Goal: Task Accomplishment & Management: Complete application form

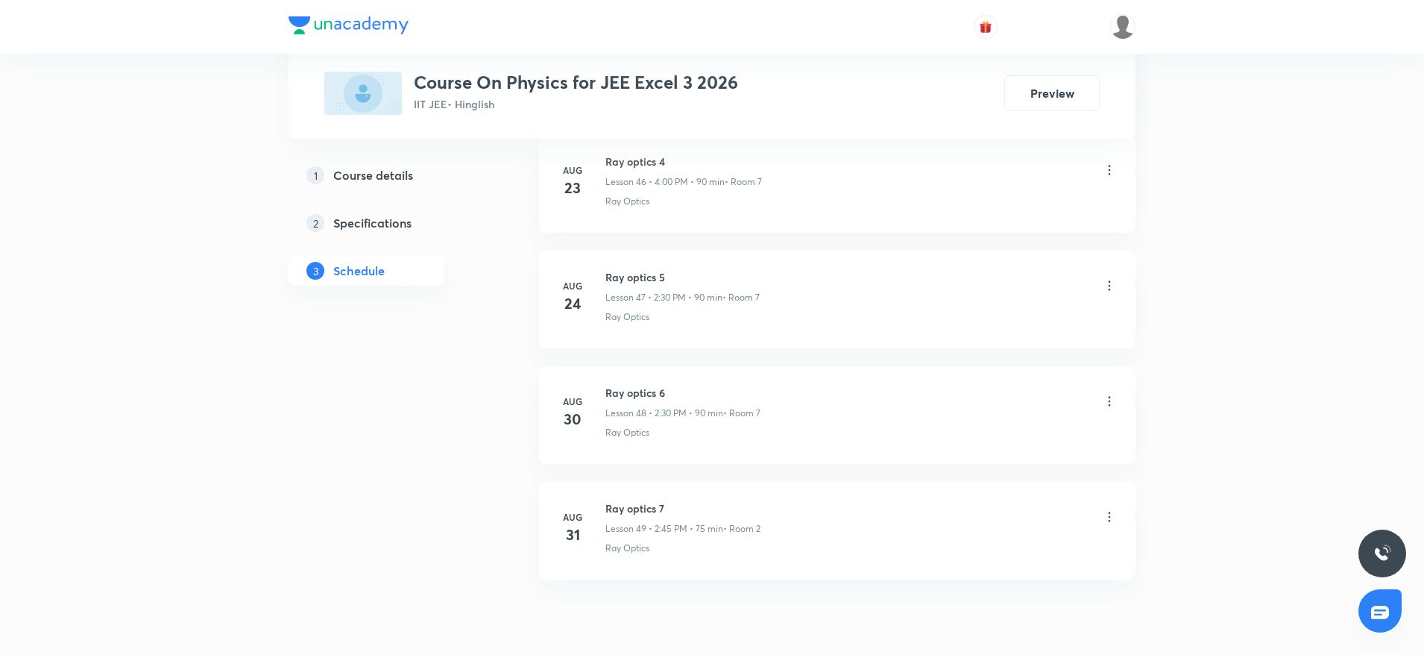
scroll to position [6203, 0]
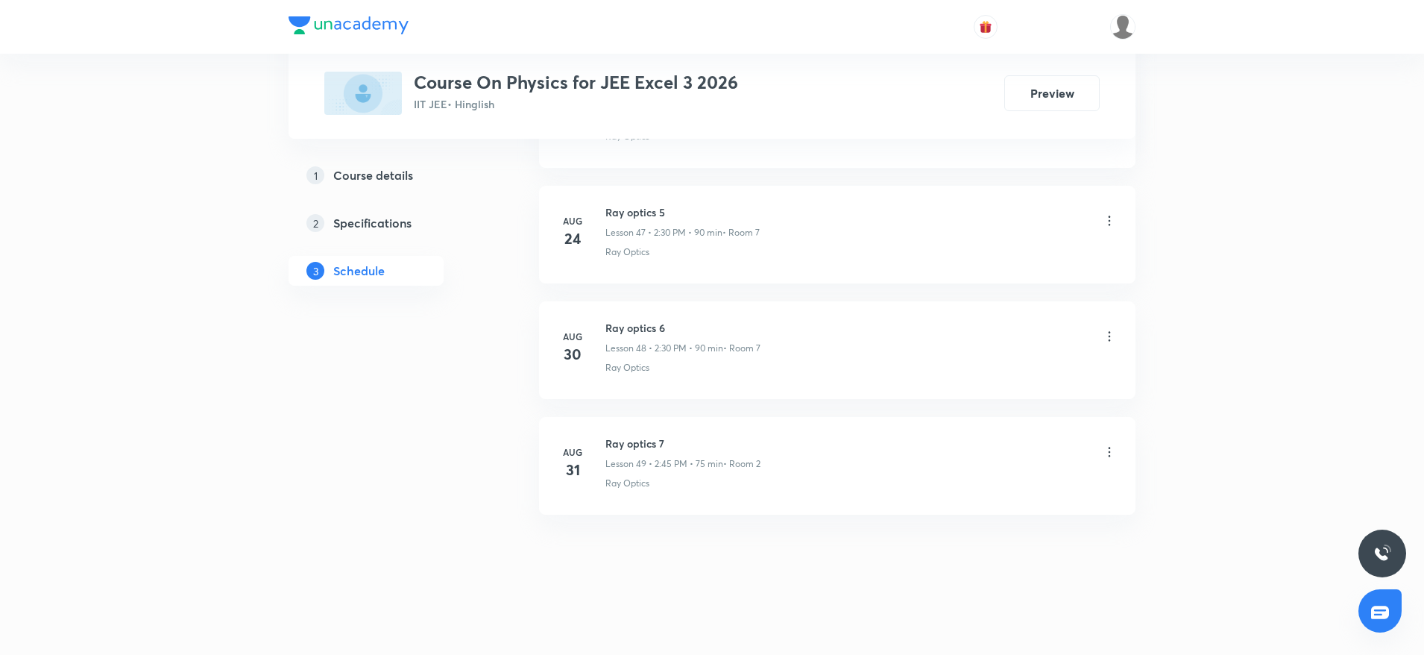
click at [651, 441] on h6 "Ray optics 7" at bounding box center [682, 443] width 155 height 16
copy h6 "Ray optics 7"
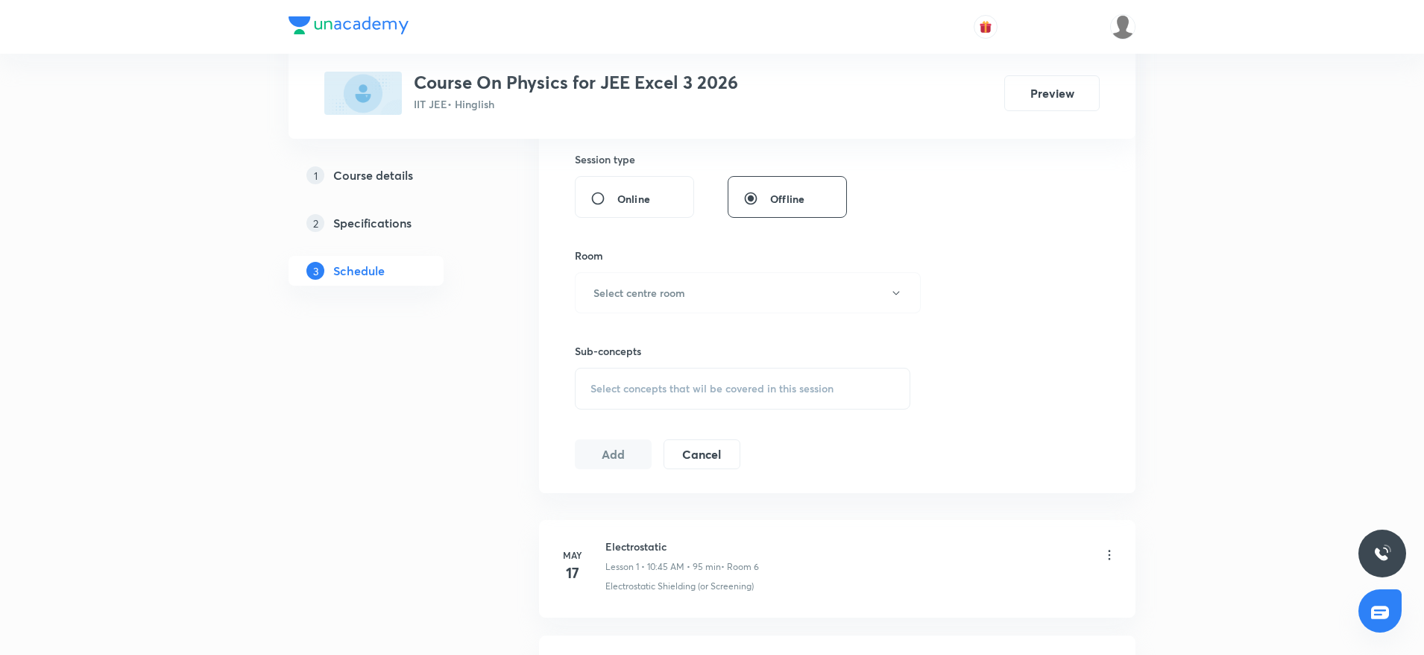
scroll to position [0, 0]
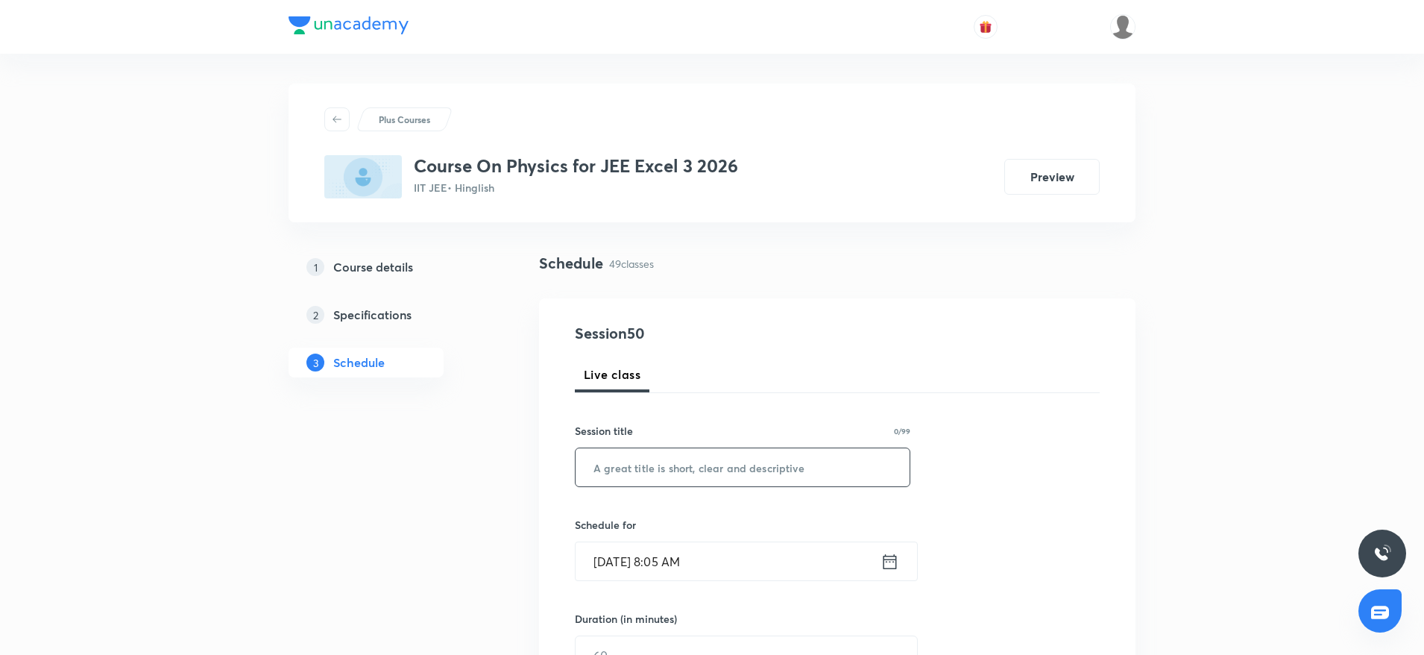
click at [687, 458] on input "text" at bounding box center [743, 467] width 334 height 38
paste input "Ray optics 7"
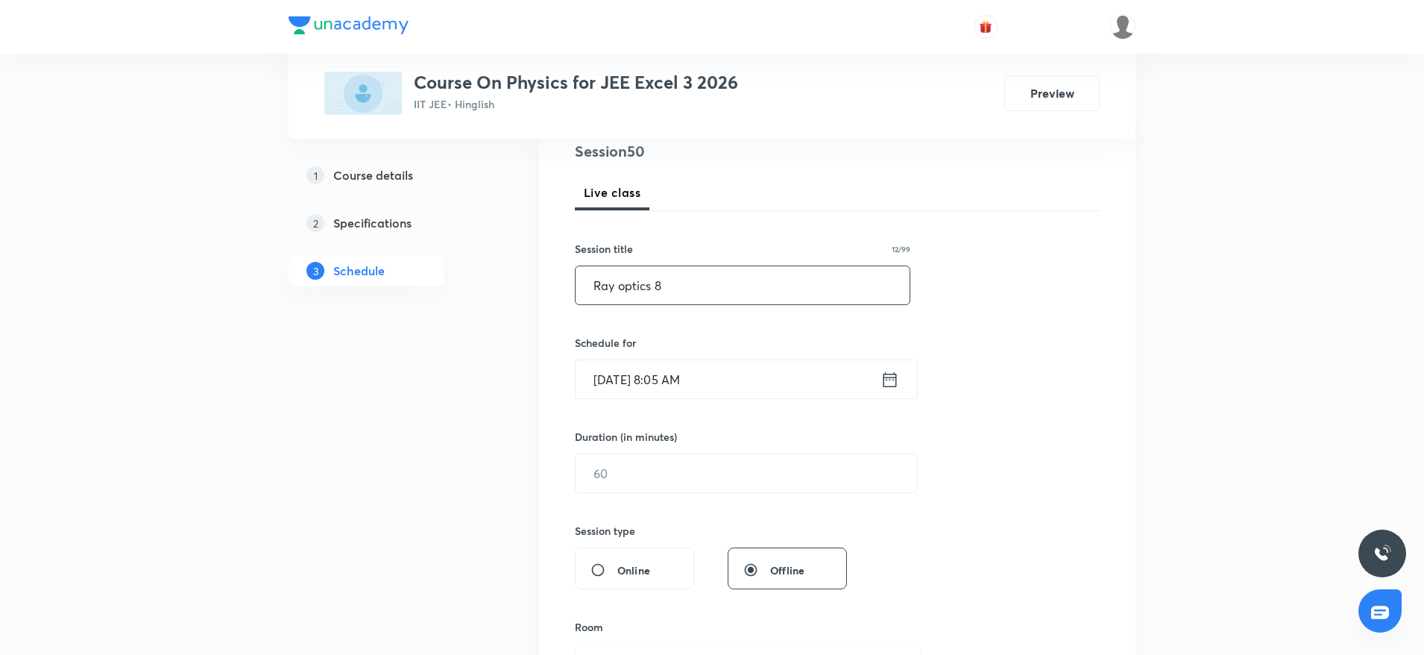
scroll to position [242, 0]
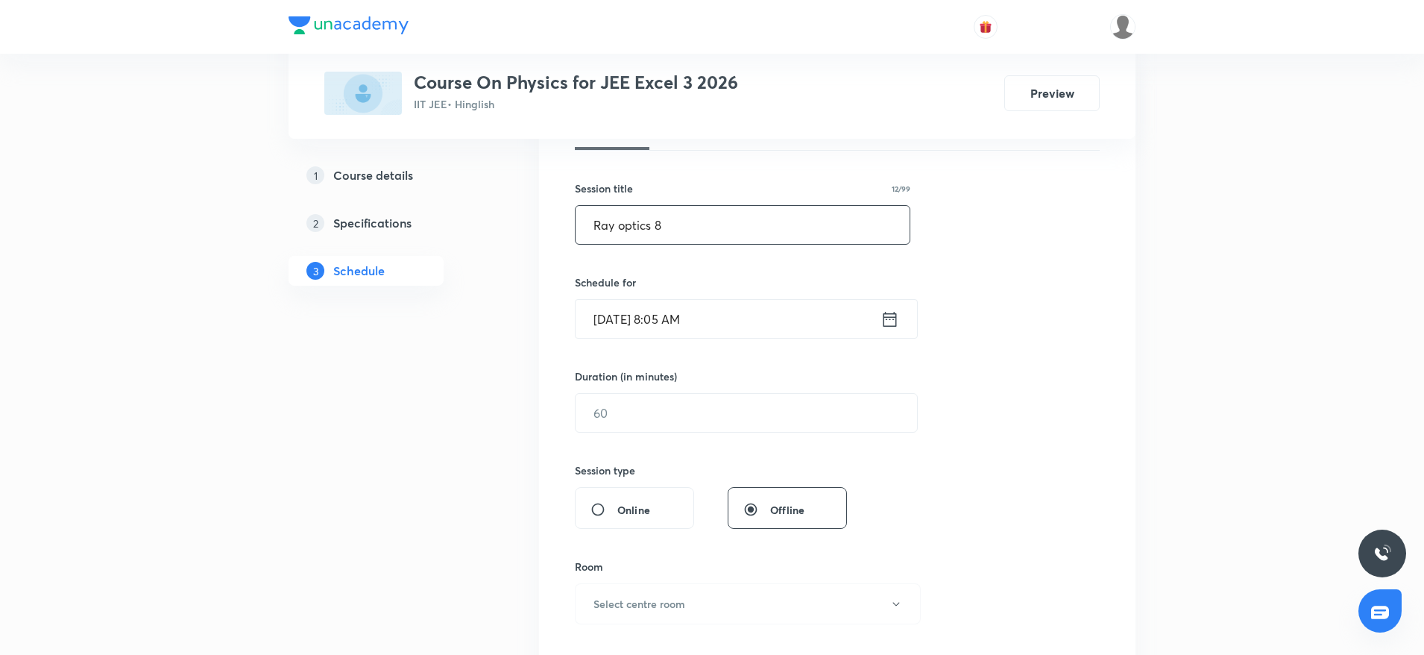
type input "Ray optics 8"
click at [806, 318] on input "Sep 6, 2025, 8:05 AM" at bounding box center [728, 319] width 305 height 38
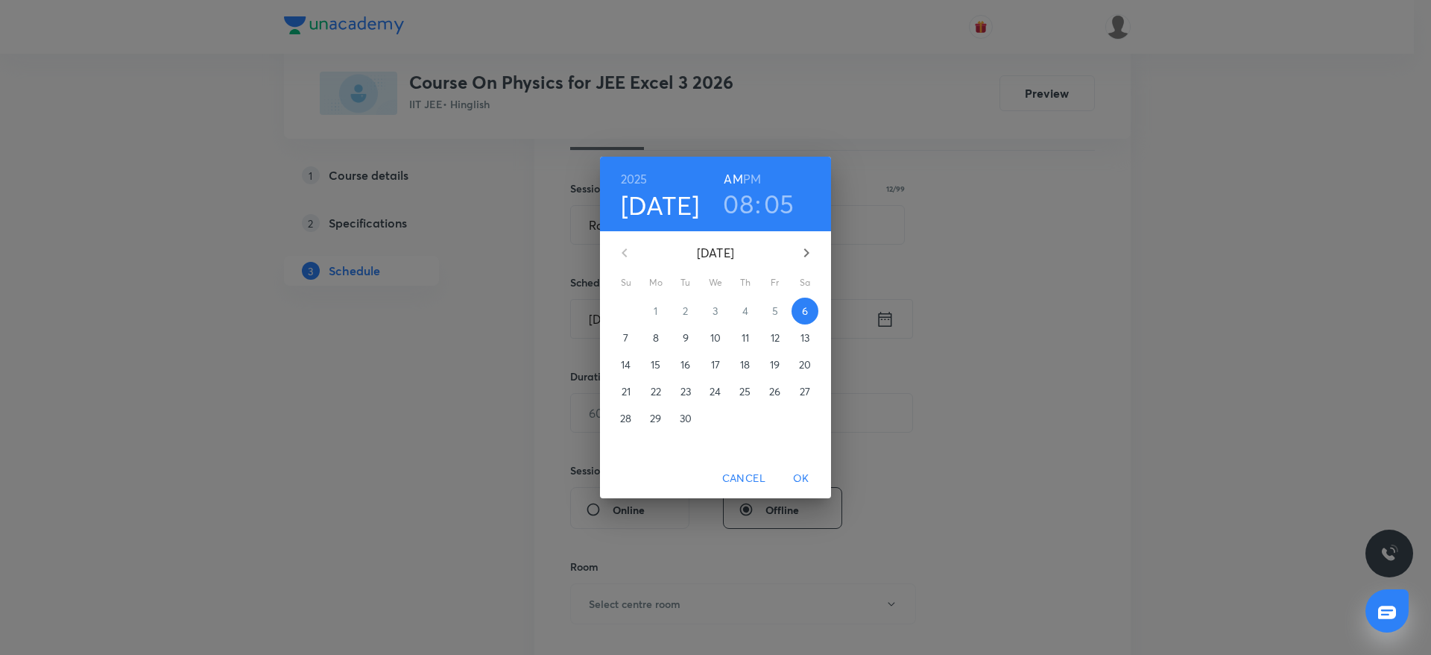
click at [735, 207] on h3 "08" at bounding box center [738, 203] width 31 height 31
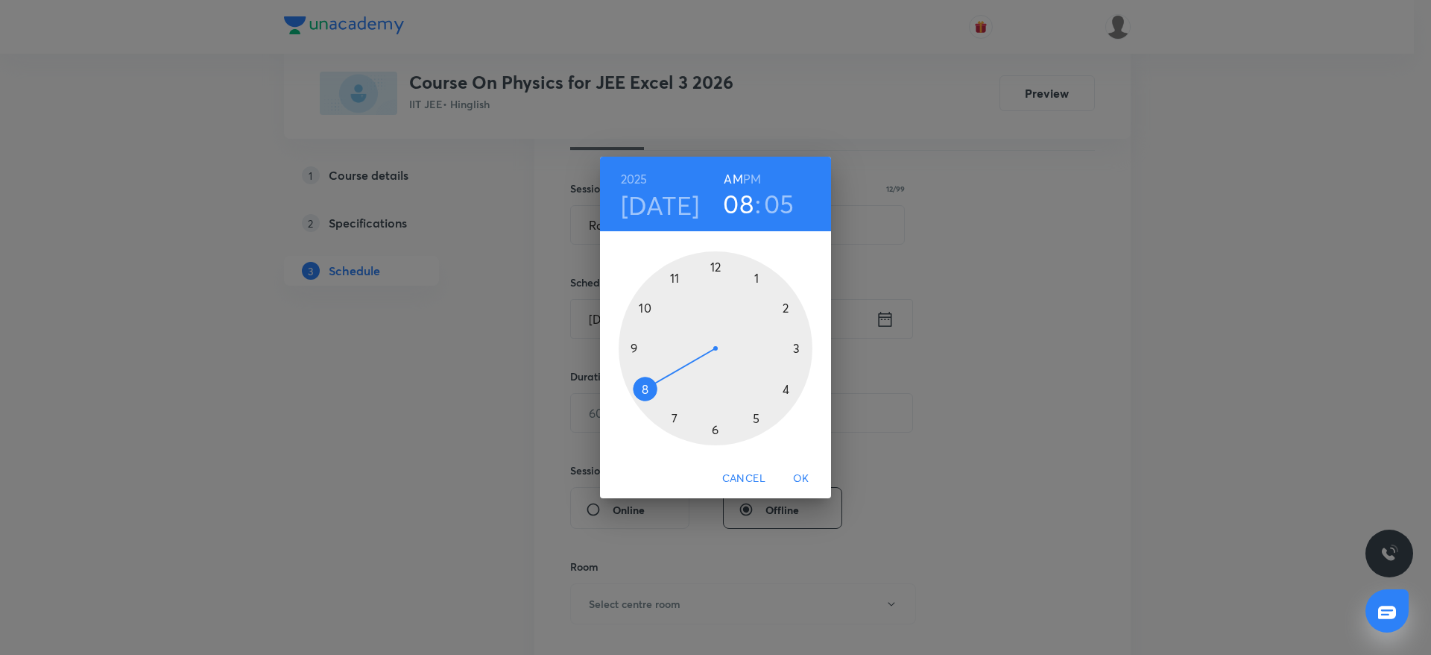
click at [629, 344] on div at bounding box center [716, 348] width 194 height 194
click at [714, 265] on div at bounding box center [716, 348] width 194 height 194
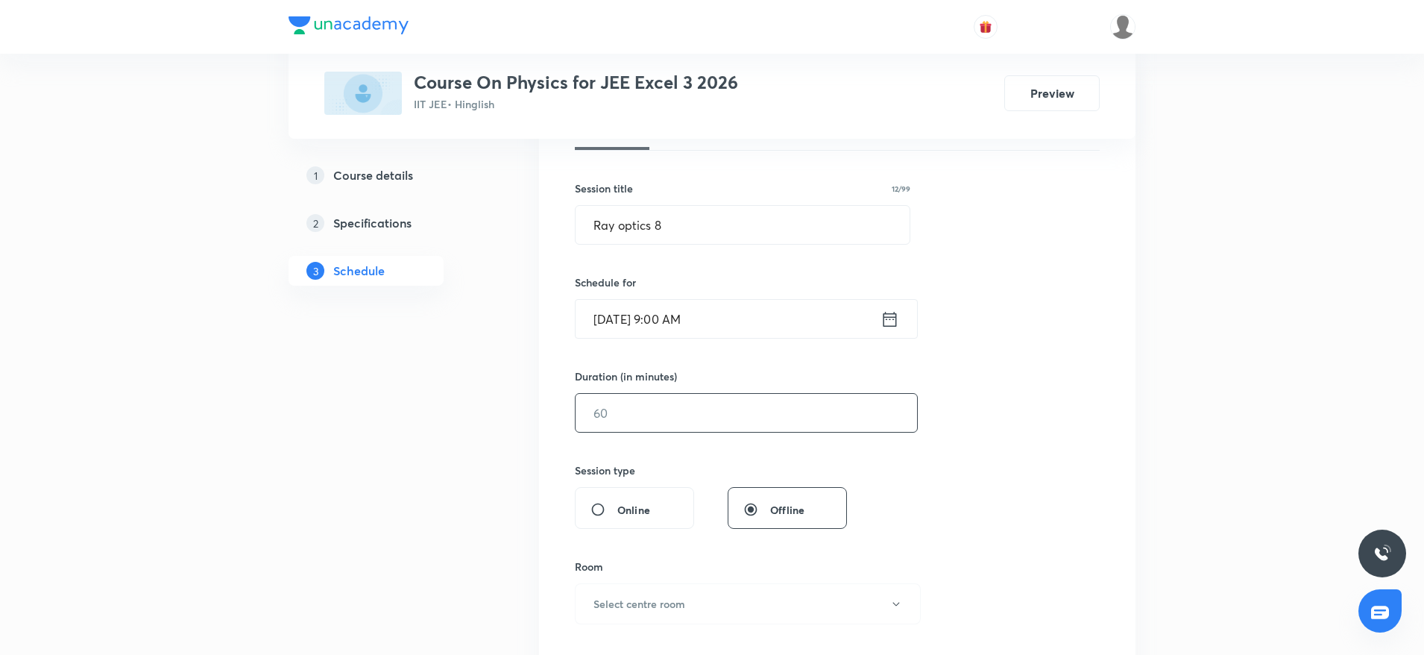
click at [646, 413] on input "text" at bounding box center [746, 413] width 341 height 38
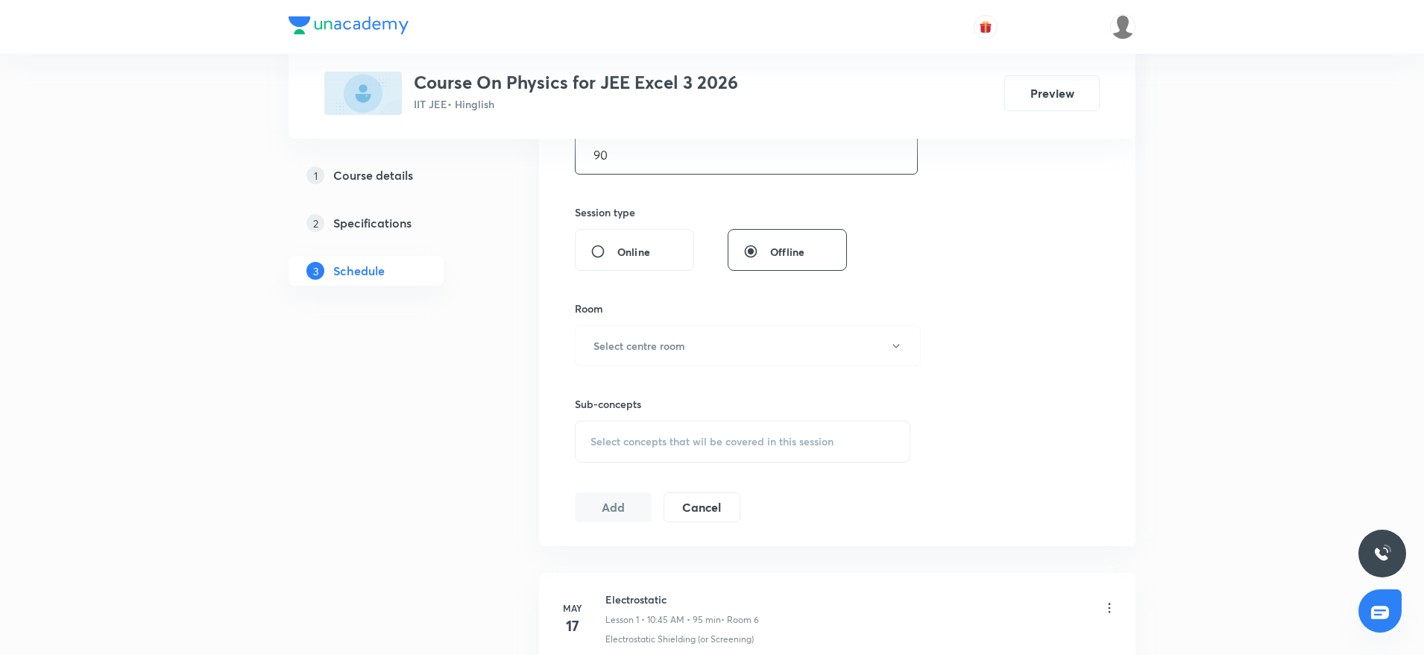
scroll to position [518, 0]
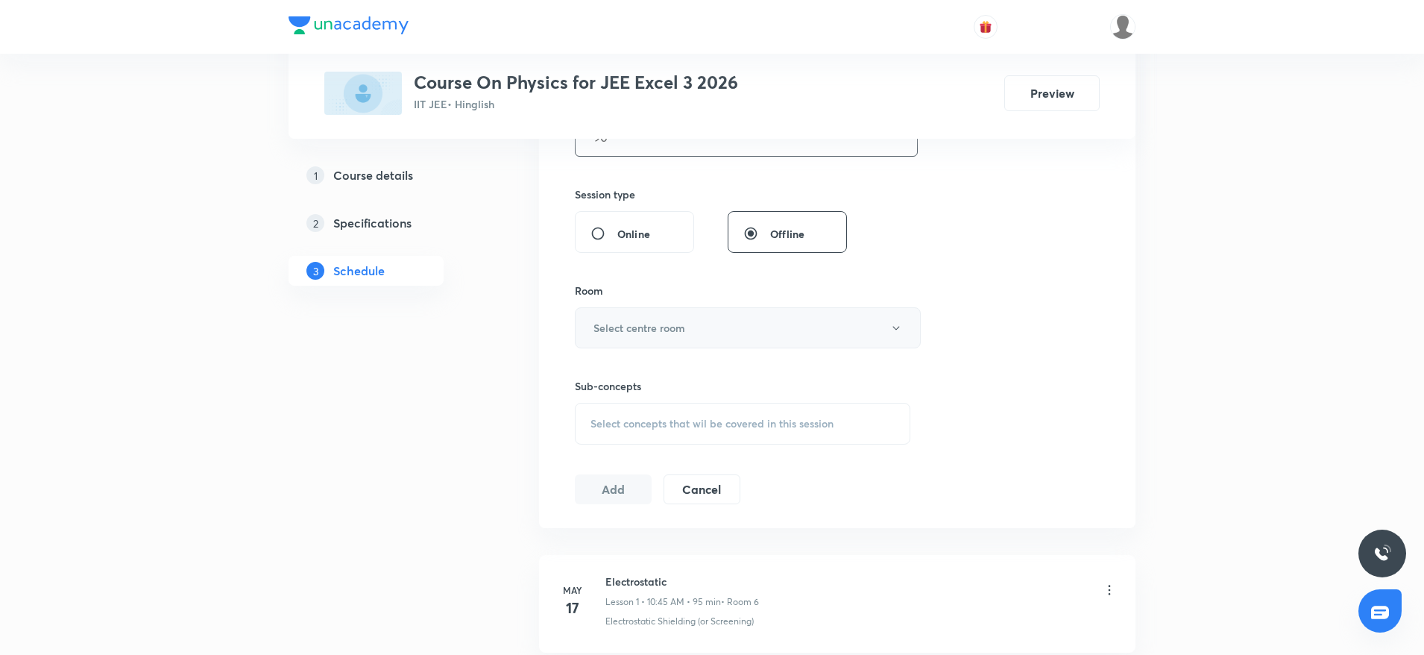
type input "90"
click at [685, 332] on h6 "Select centre room" at bounding box center [639, 328] width 92 height 16
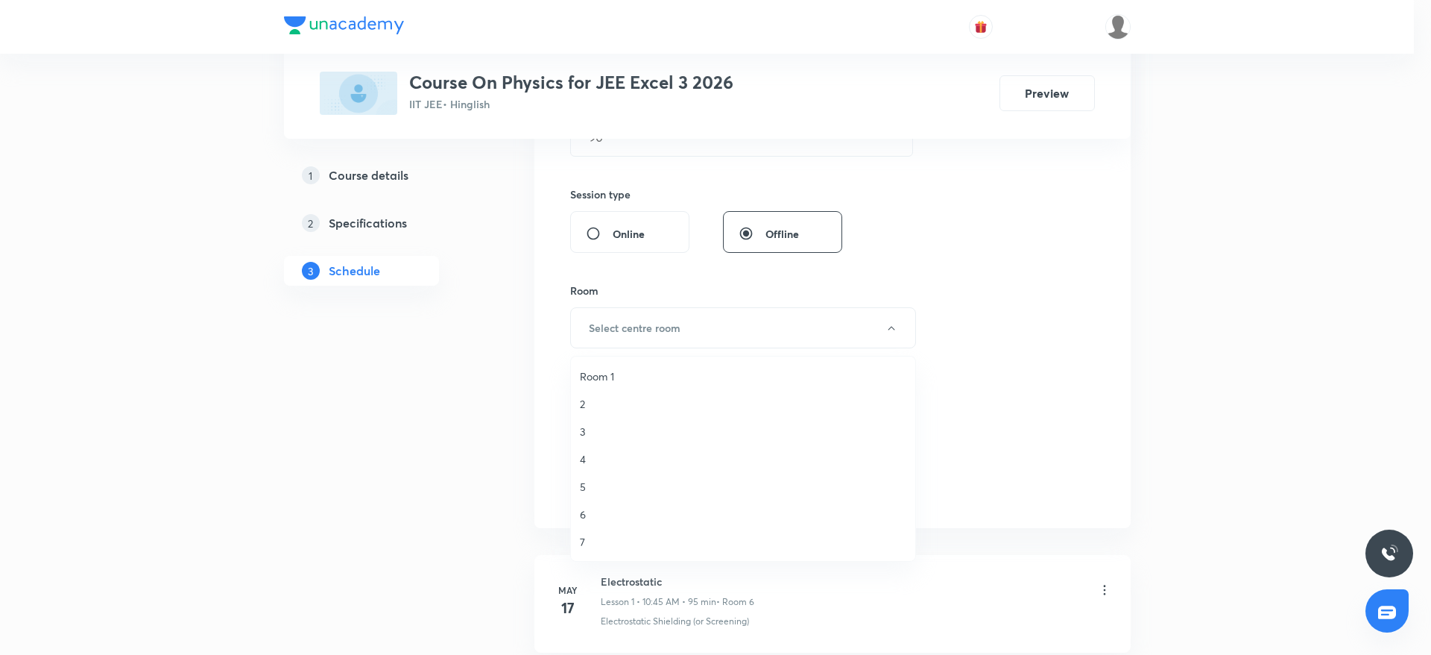
click at [587, 546] on span "7" at bounding box center [743, 542] width 327 height 16
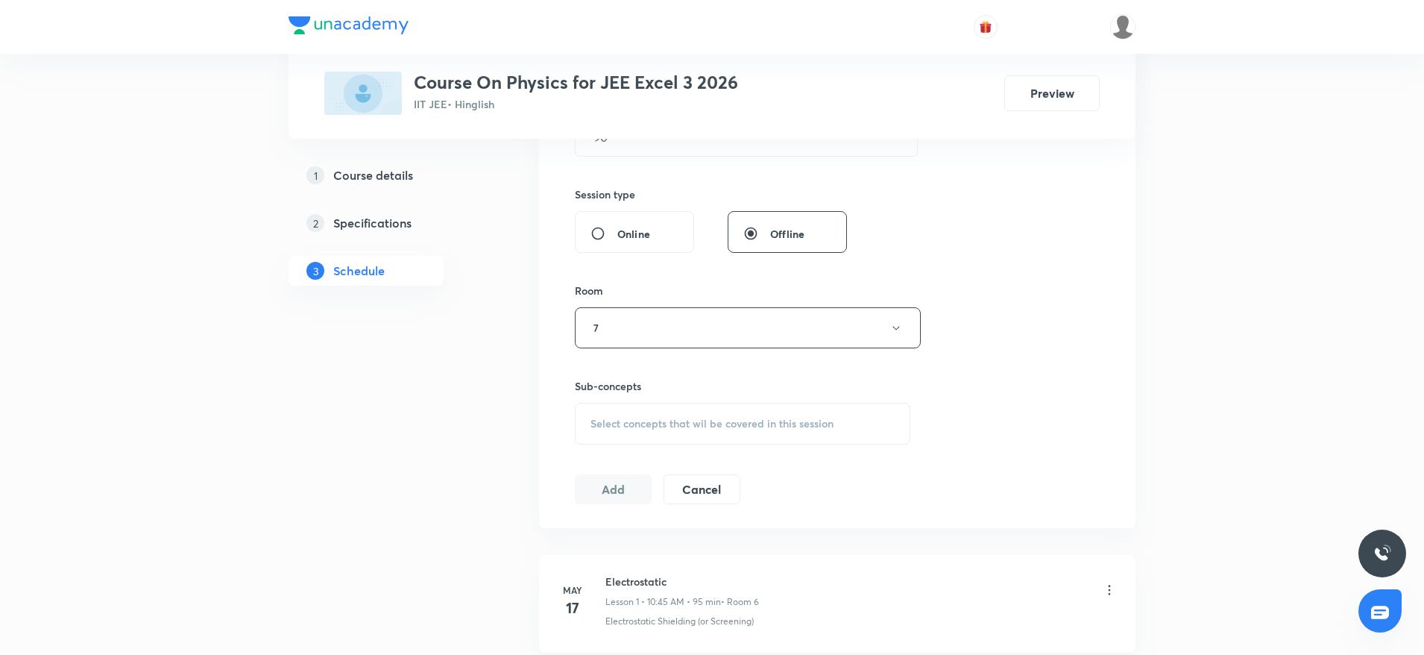
click at [666, 420] on span "Select concepts that wil be covered in this session" at bounding box center [711, 423] width 243 height 12
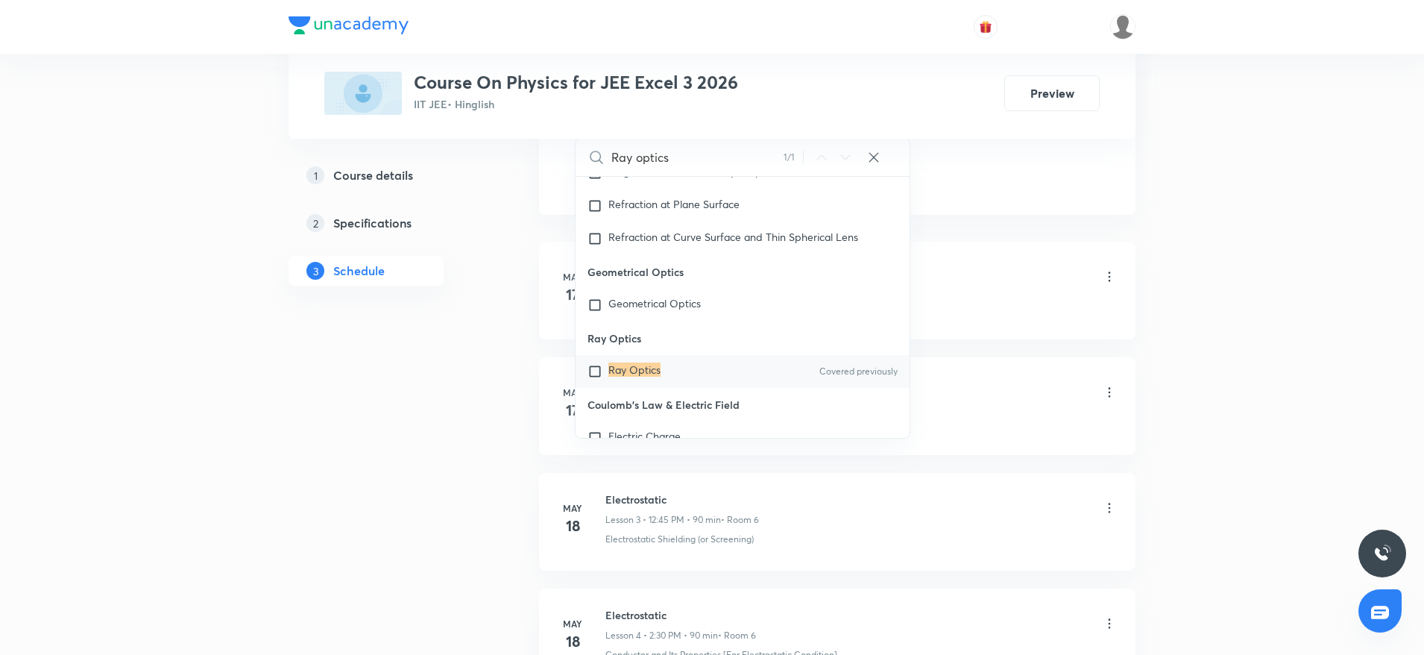
scroll to position [12498, 0]
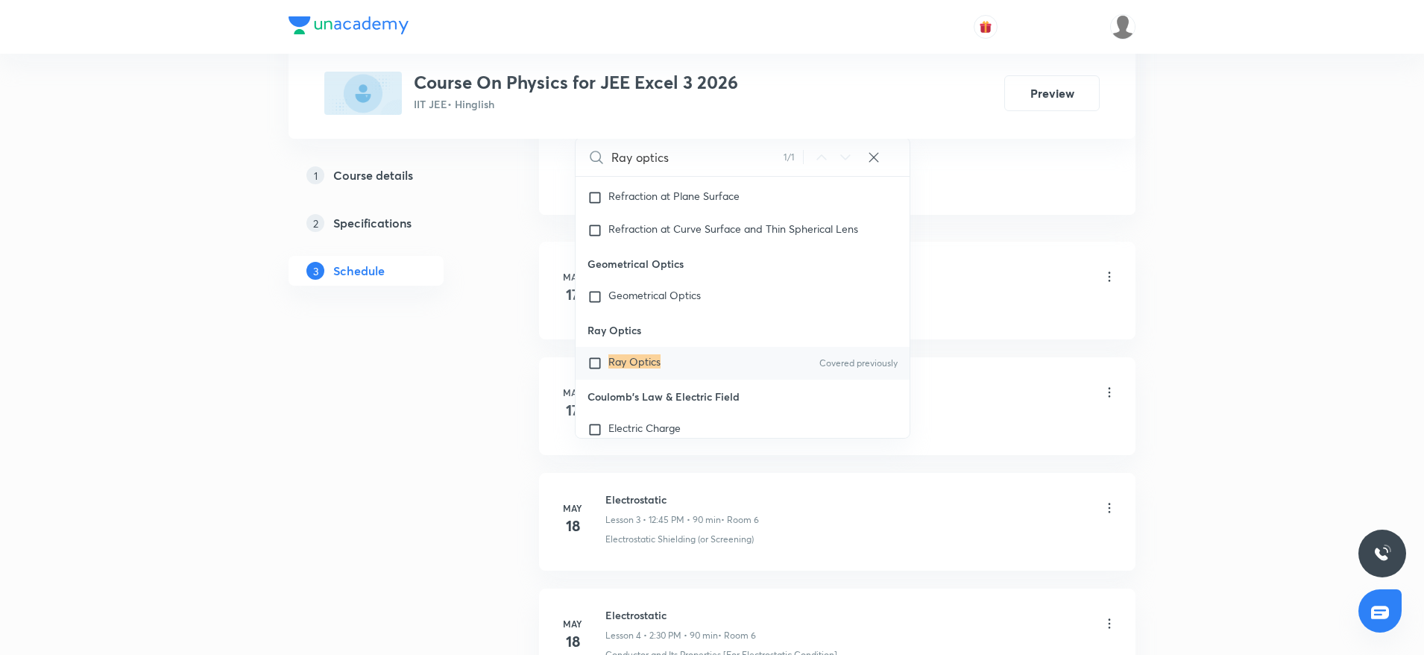
type input "Ray optics"
click at [643, 368] on mark "Ray Optics" at bounding box center [634, 361] width 52 height 14
checkbox input "true"
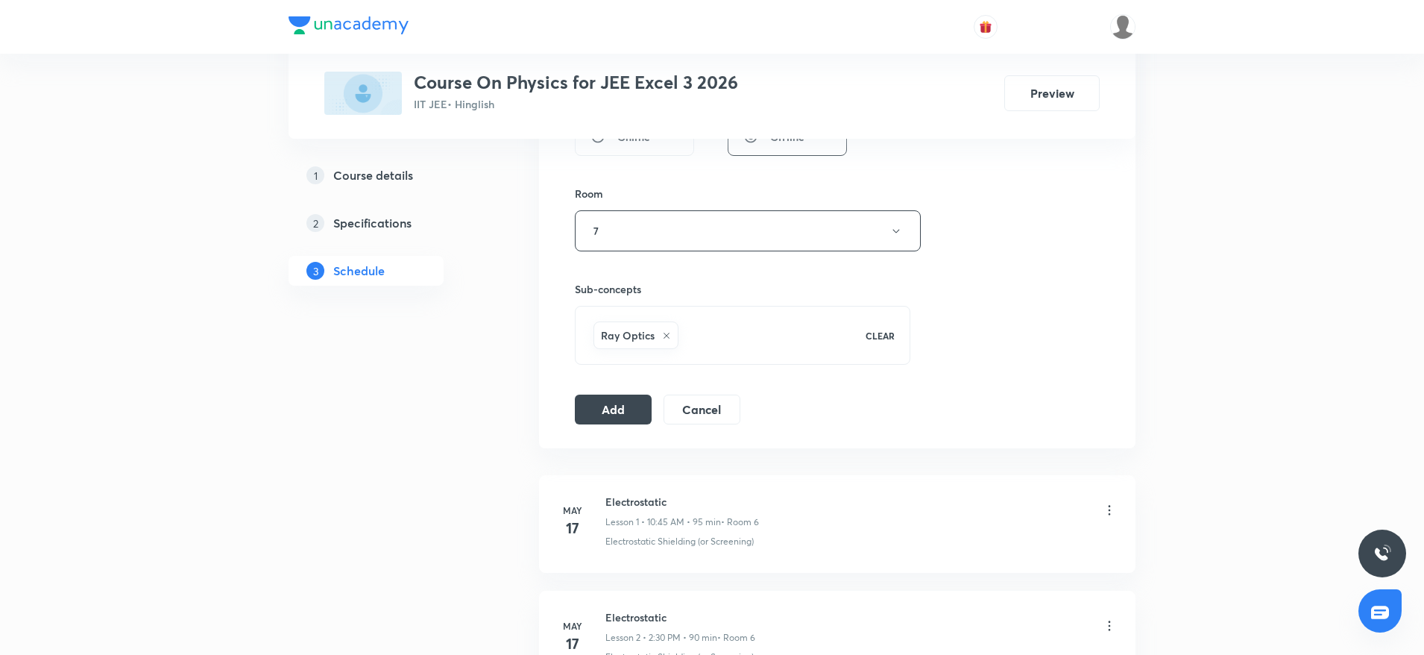
scroll to position [574, 0]
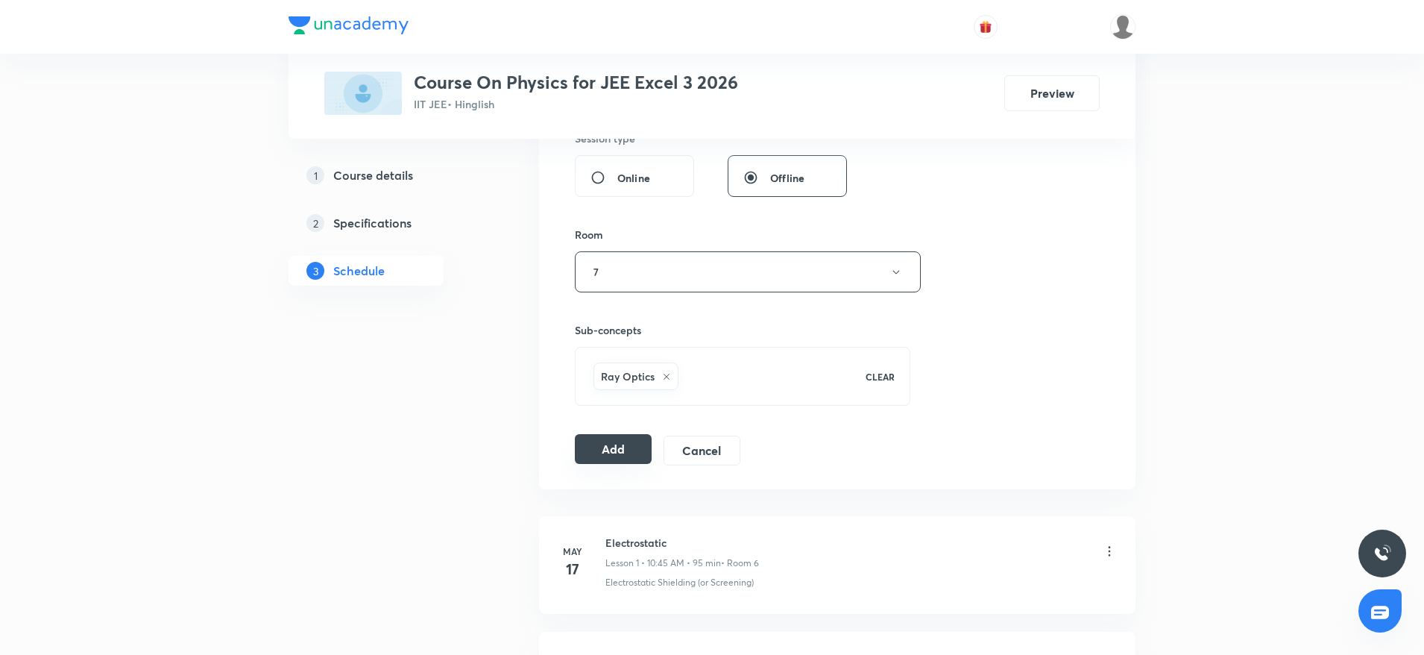
click at [597, 444] on button "Add" at bounding box center [613, 449] width 77 height 30
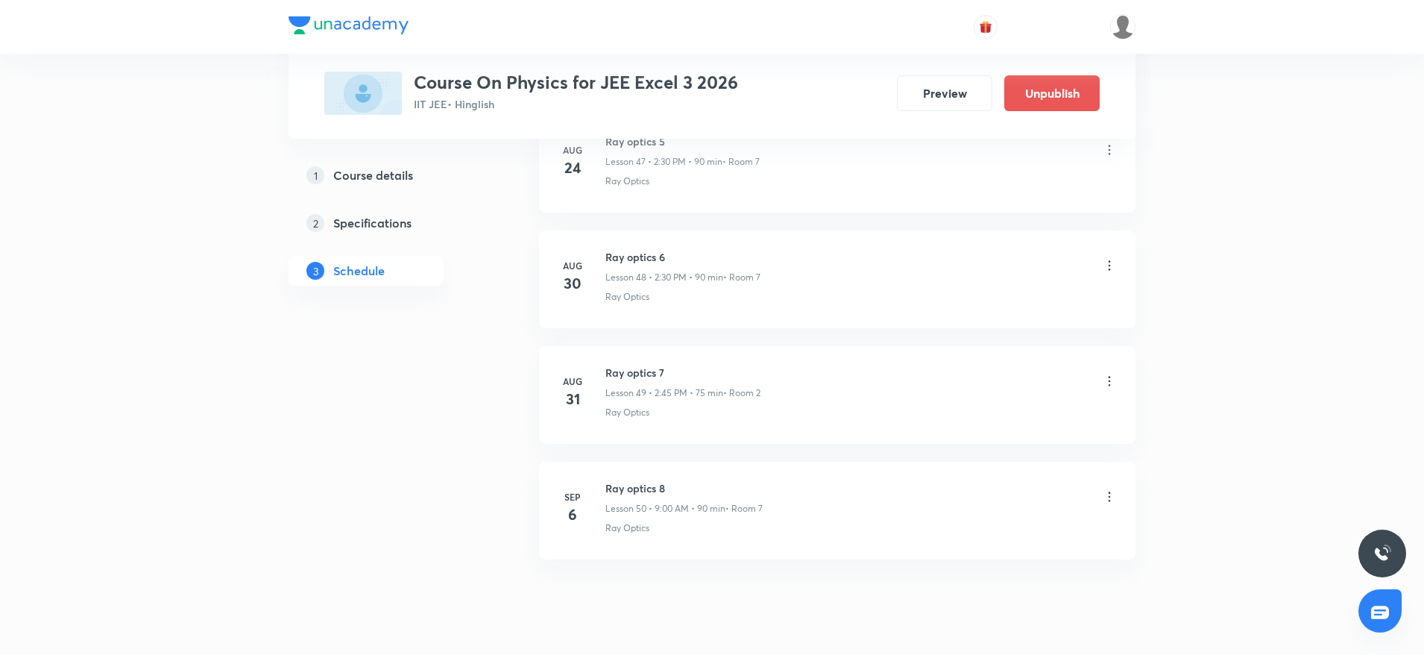
scroll to position [5633, 0]
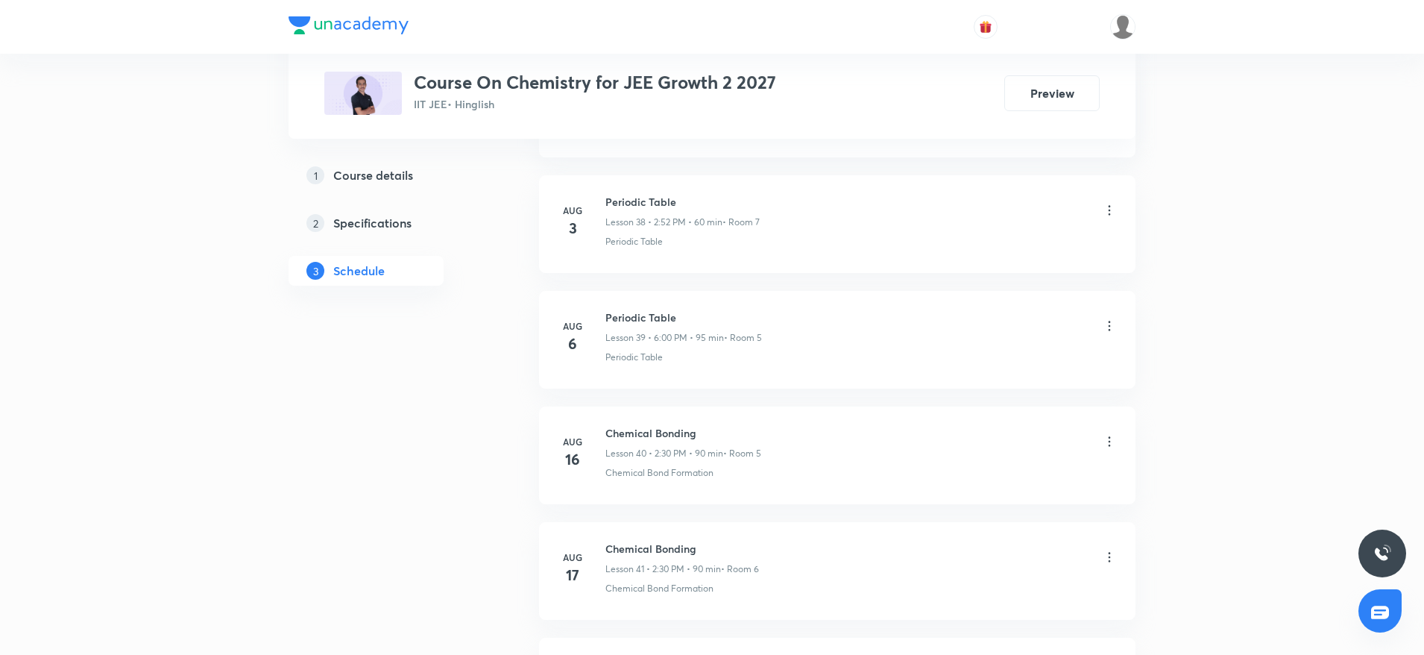
scroll to position [5856, 0]
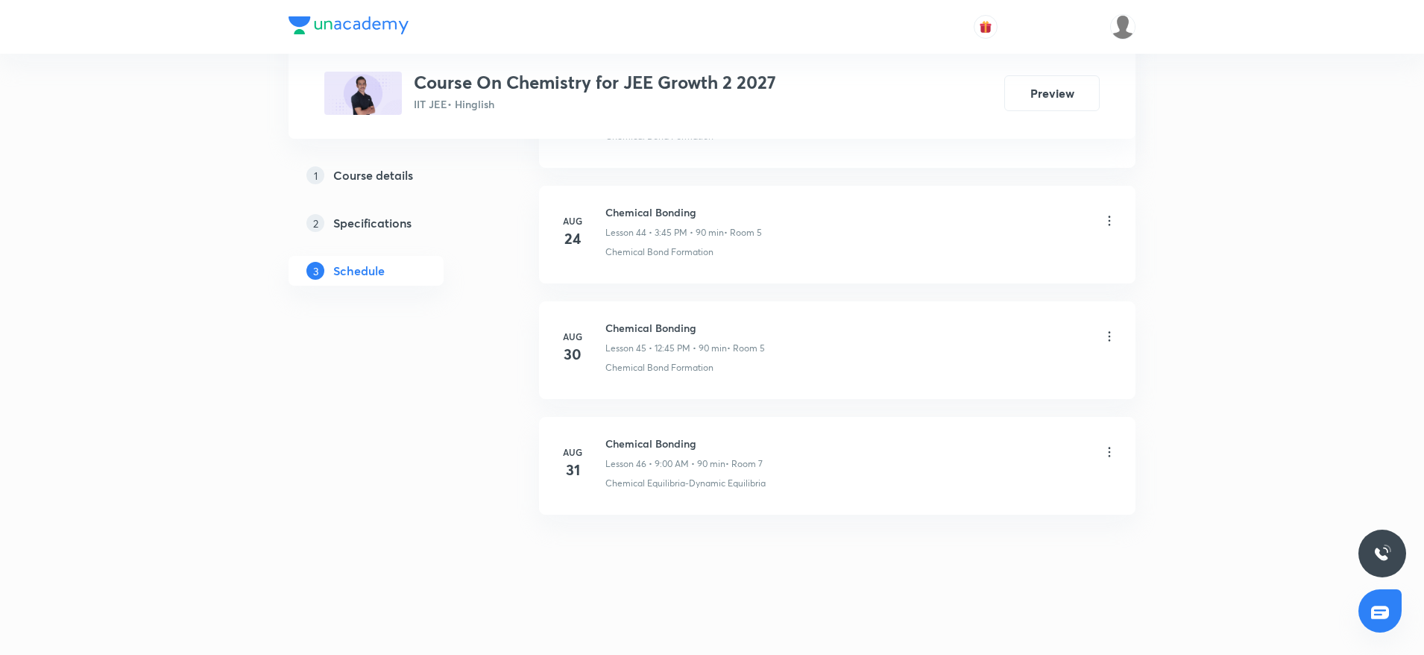
click at [631, 438] on h6 "Chemical Bonding" at bounding box center [683, 443] width 157 height 16
copy h6 "Chemical Bonding"
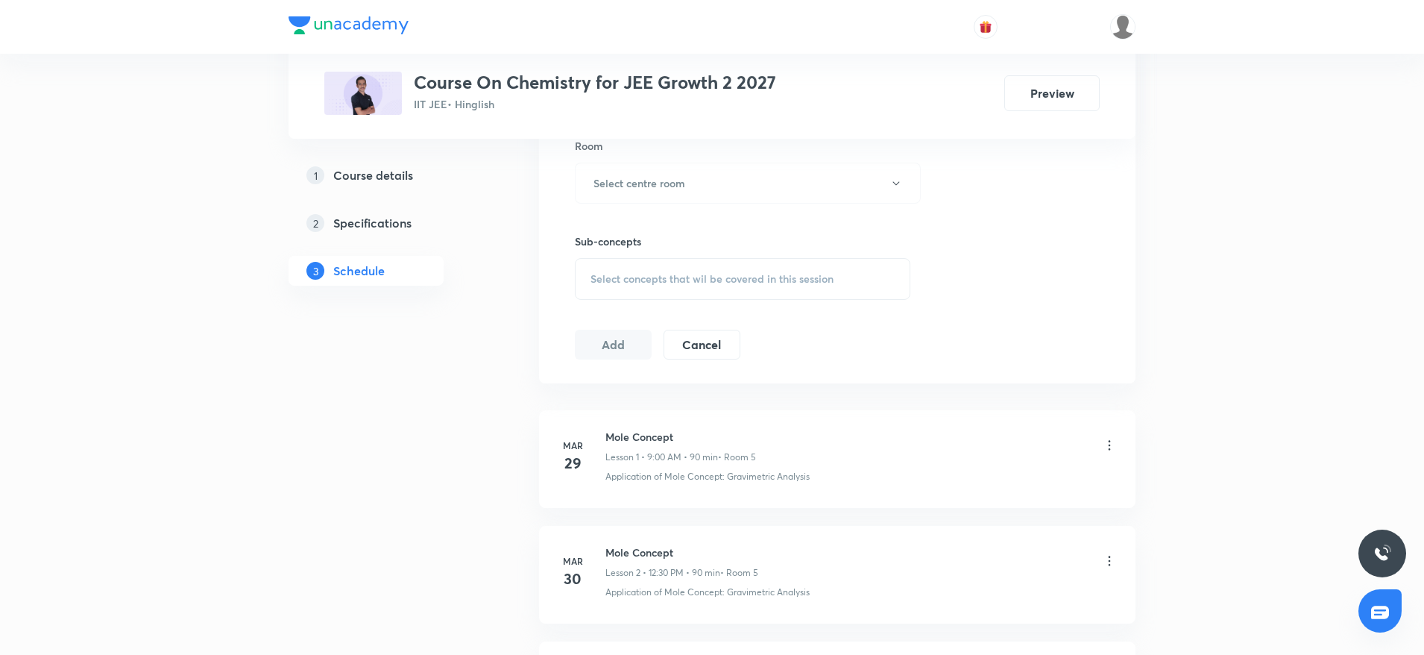
scroll to position [0, 0]
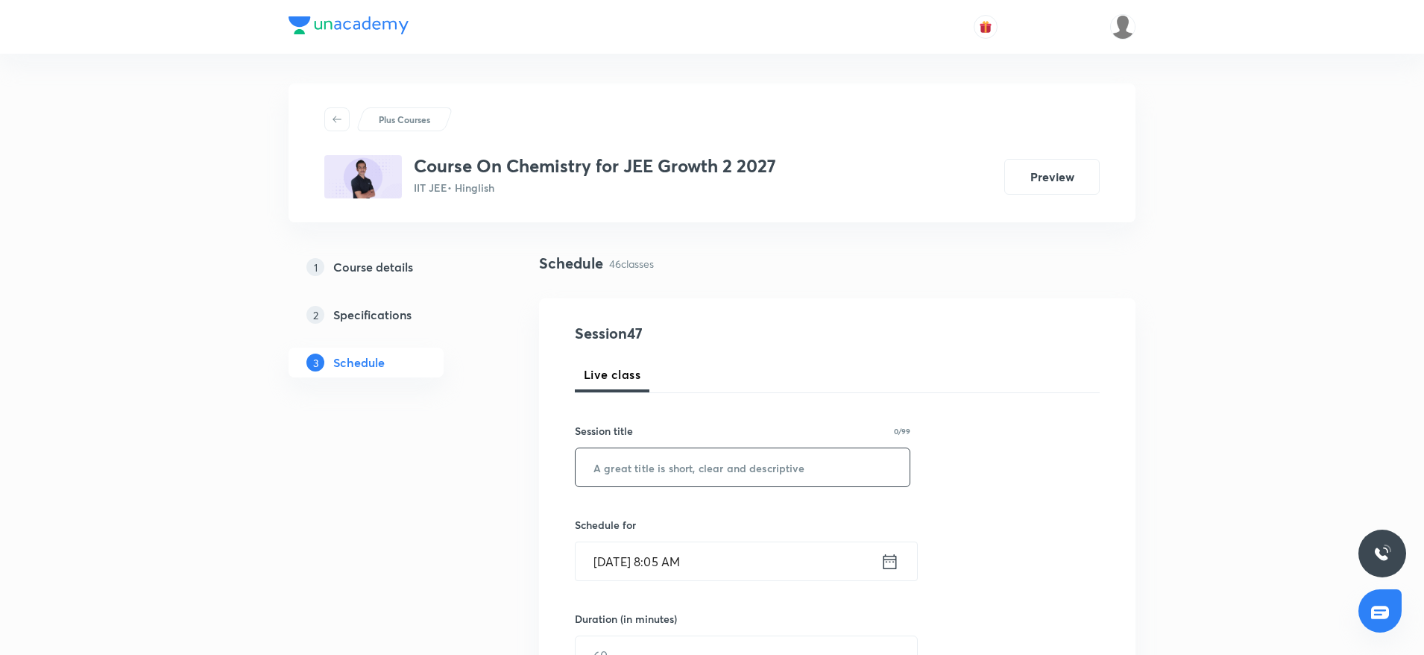
click at [623, 453] on input "text" at bounding box center [743, 467] width 334 height 38
paste input "Chemical Bonding"
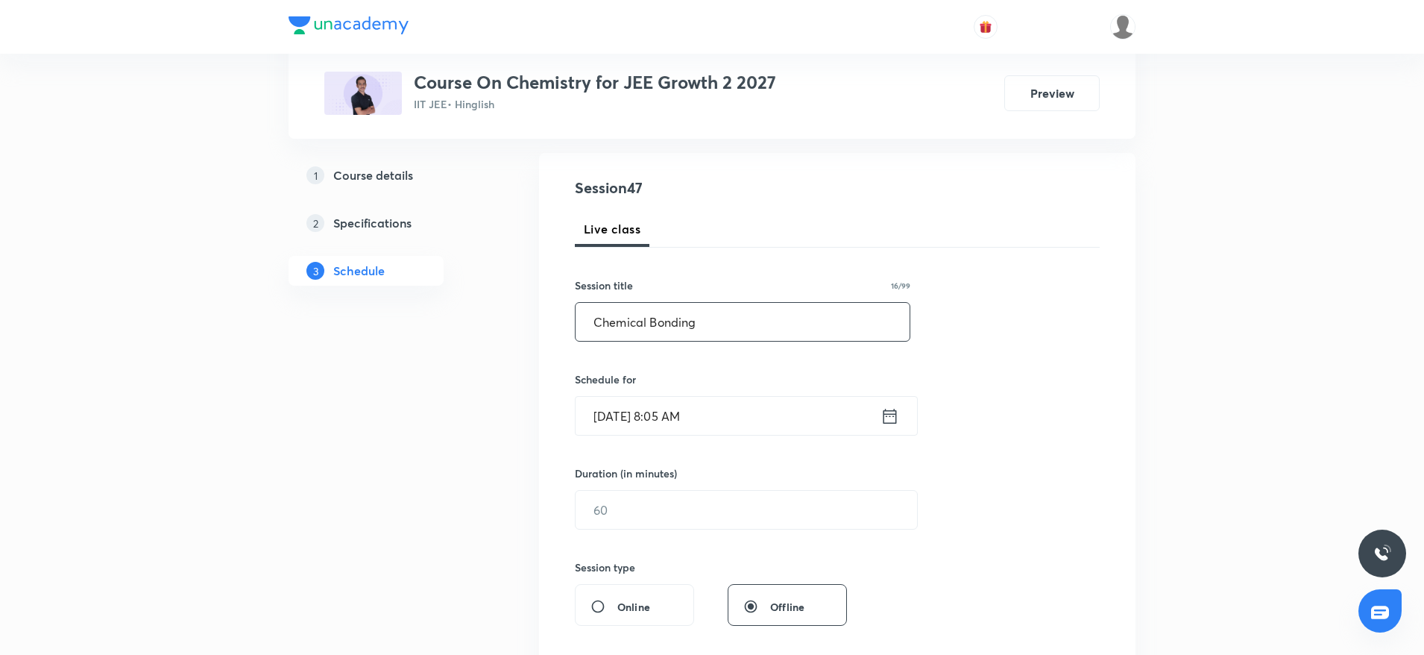
scroll to position [149, 0]
type input "Chemical Bonding"
click at [758, 403] on input "Sep 6, 2025, 8:05 AM" at bounding box center [728, 412] width 305 height 38
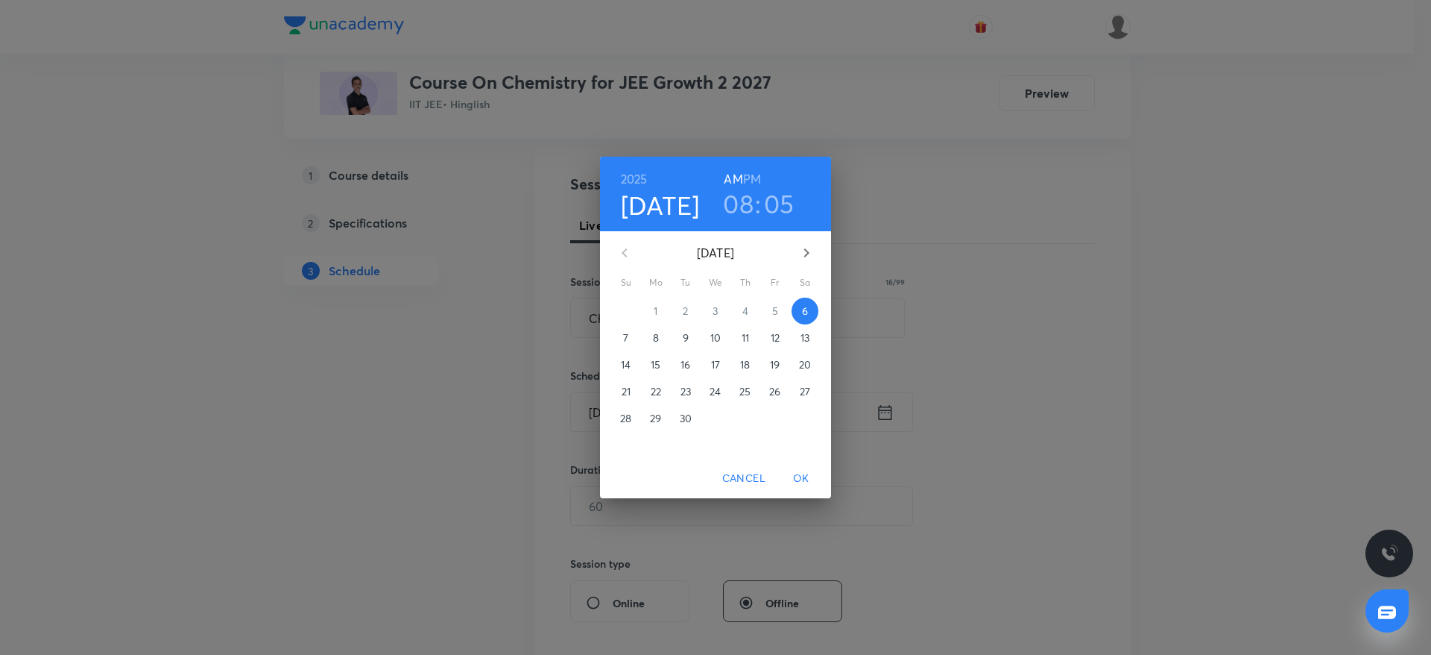
click at [739, 205] on h3 "08" at bounding box center [738, 203] width 31 height 31
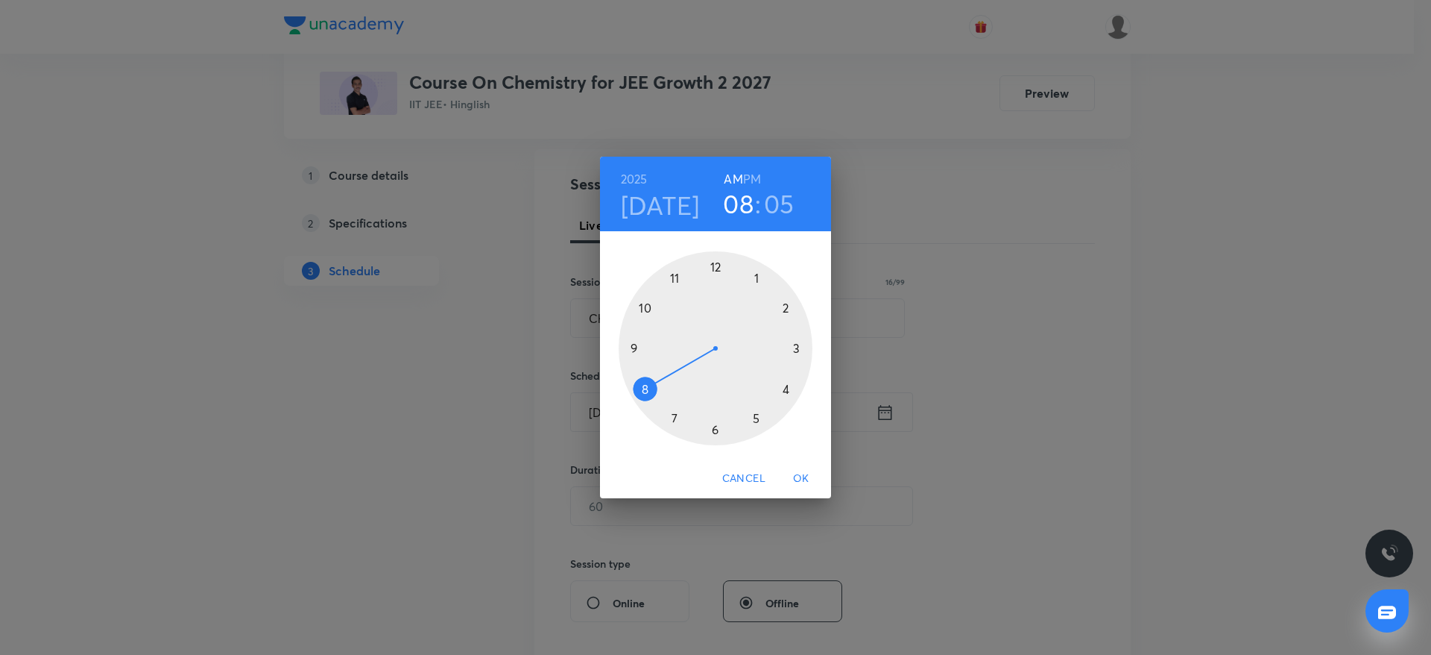
click at [637, 344] on div at bounding box center [716, 348] width 194 height 194
click at [714, 259] on div at bounding box center [716, 348] width 194 height 194
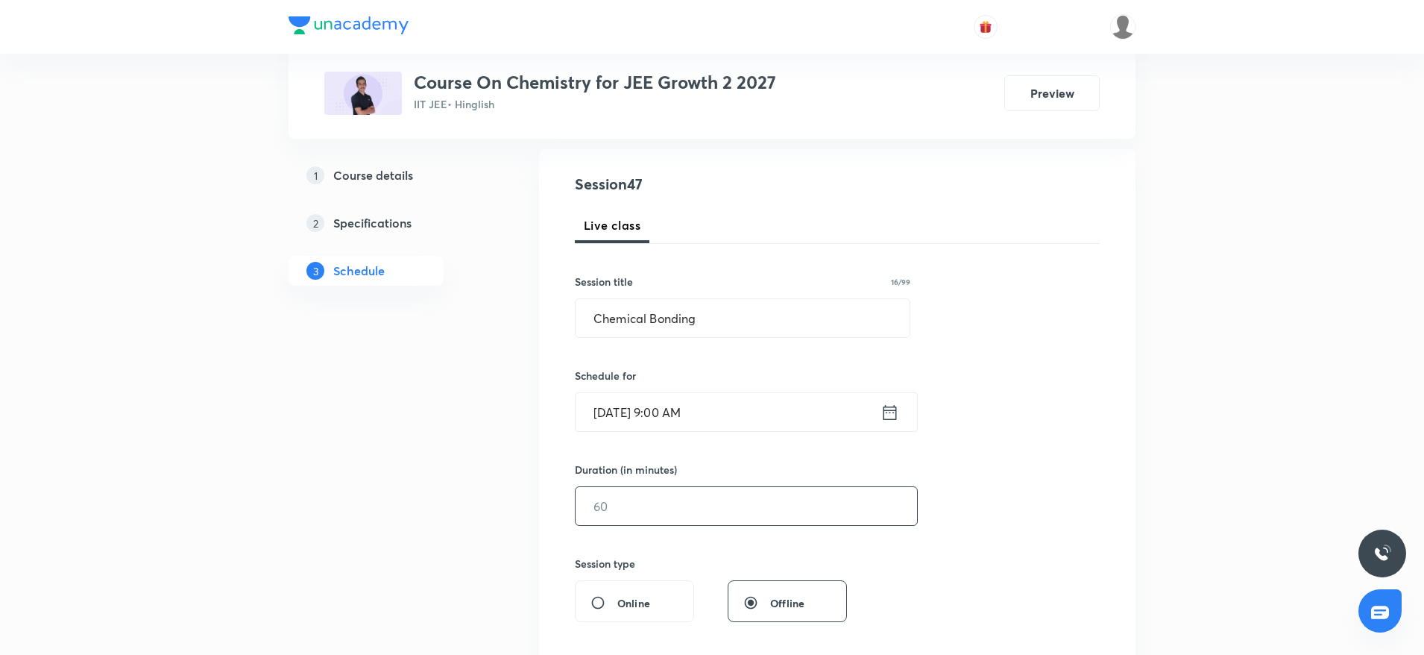
click at [614, 519] on input "text" at bounding box center [746, 506] width 341 height 38
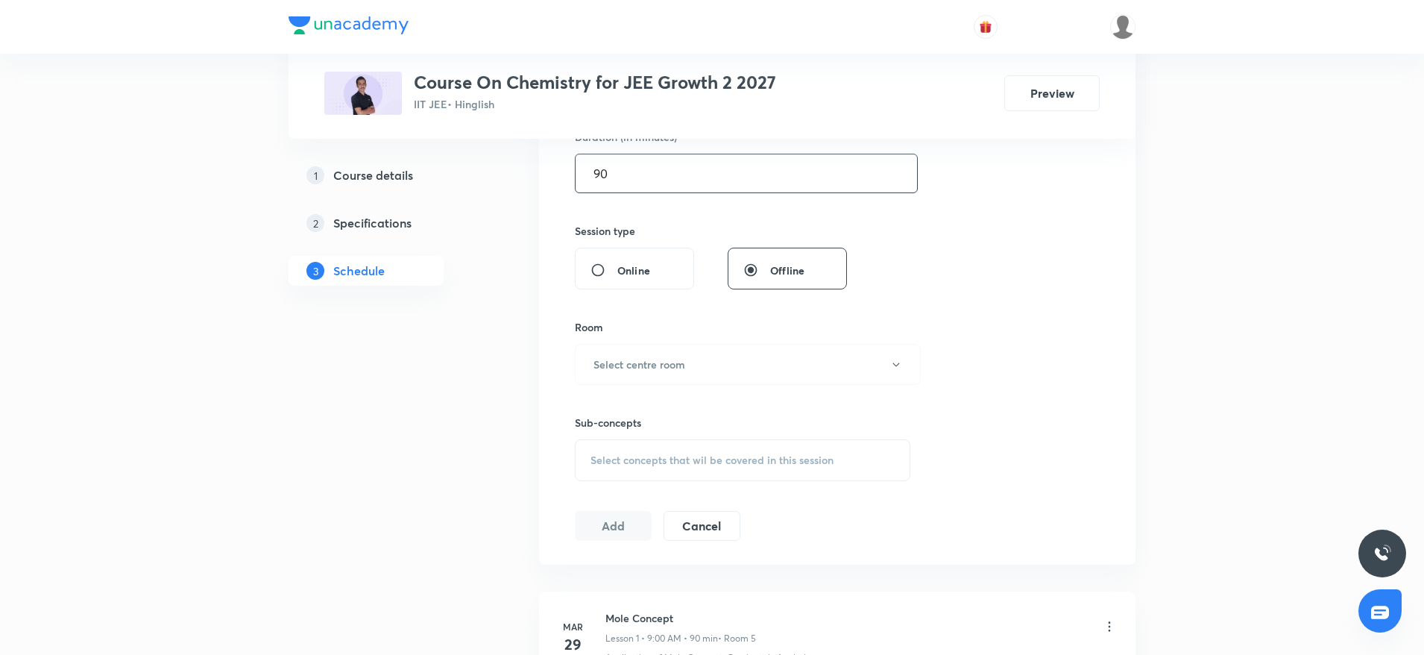
scroll to position [458, 0]
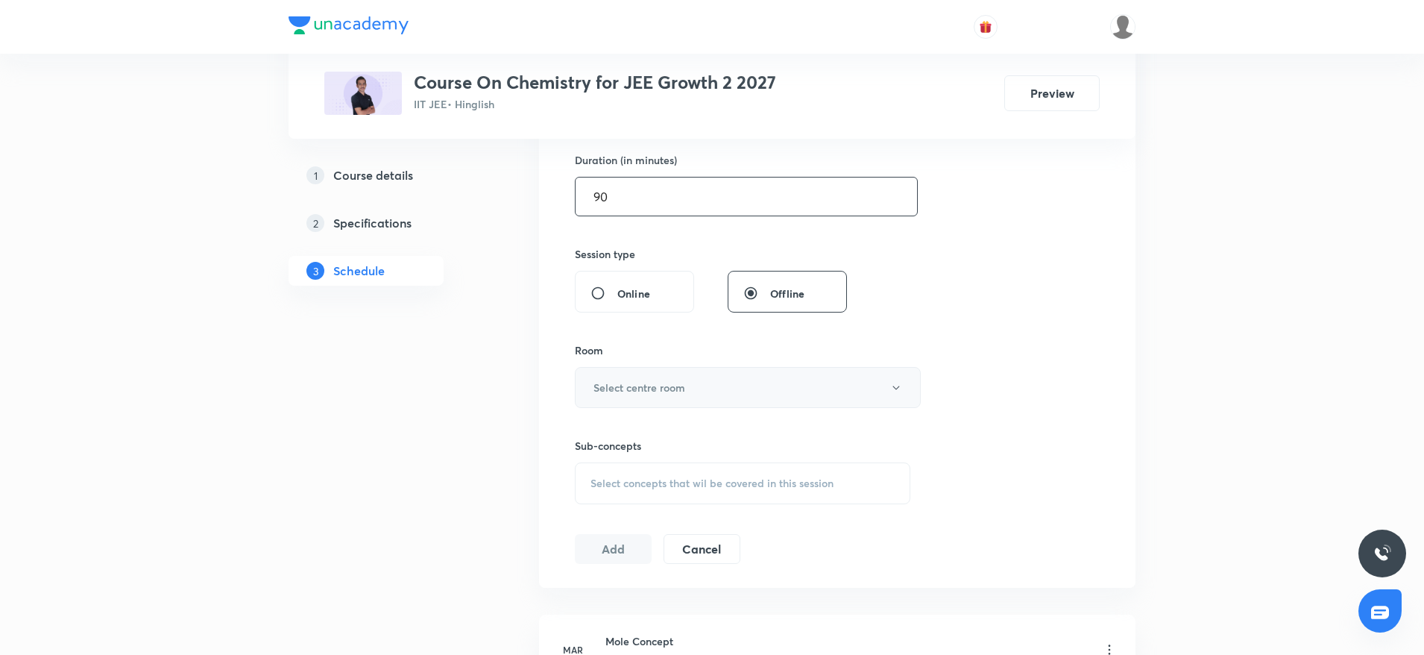
type input "90"
click at [681, 380] on h6 "Select centre room" at bounding box center [639, 387] width 92 height 16
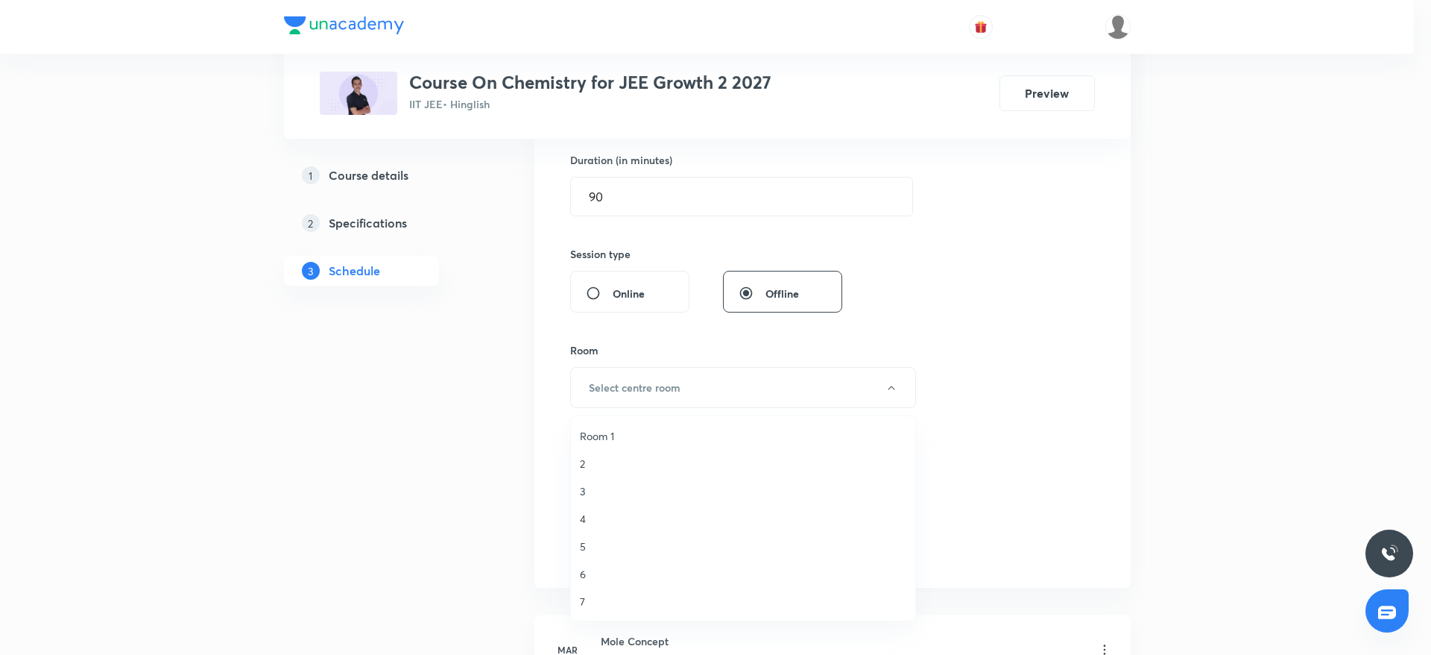
click at [578, 543] on li "5" at bounding box center [743, 546] width 344 height 28
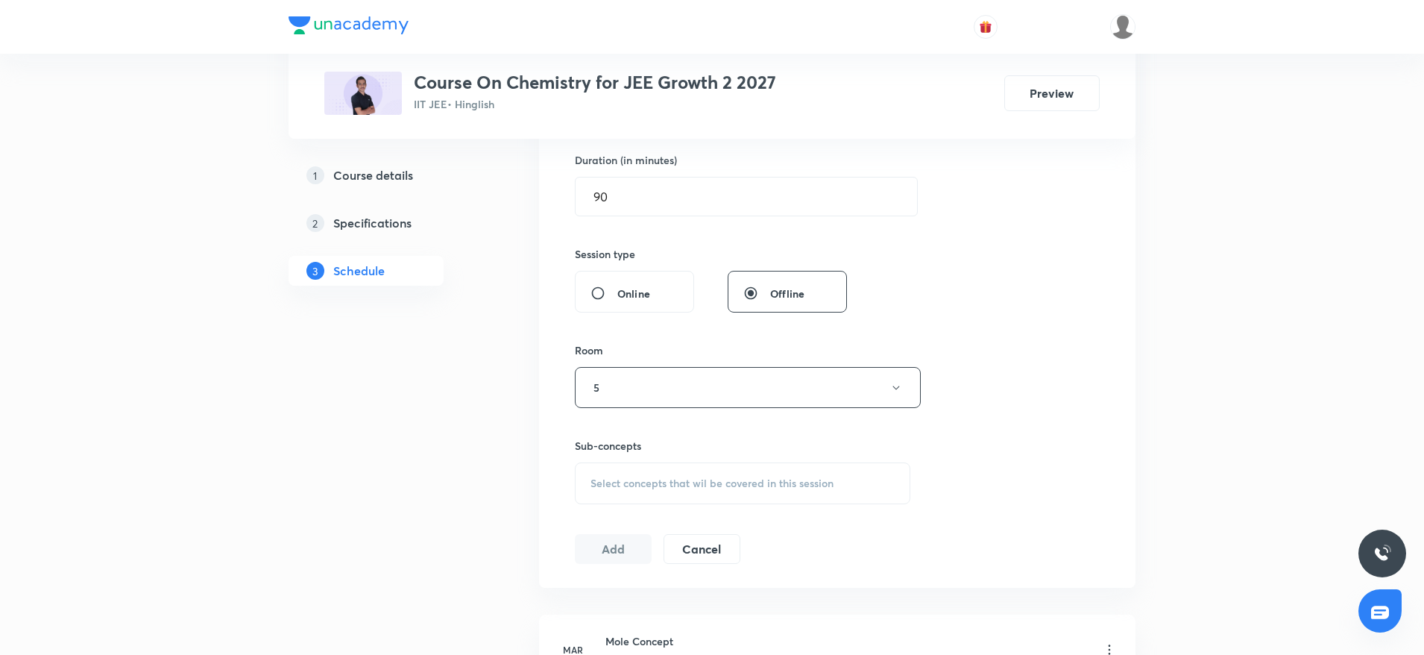
click at [623, 486] on span "Select concepts that wil be covered in this session" at bounding box center [711, 483] width 243 height 12
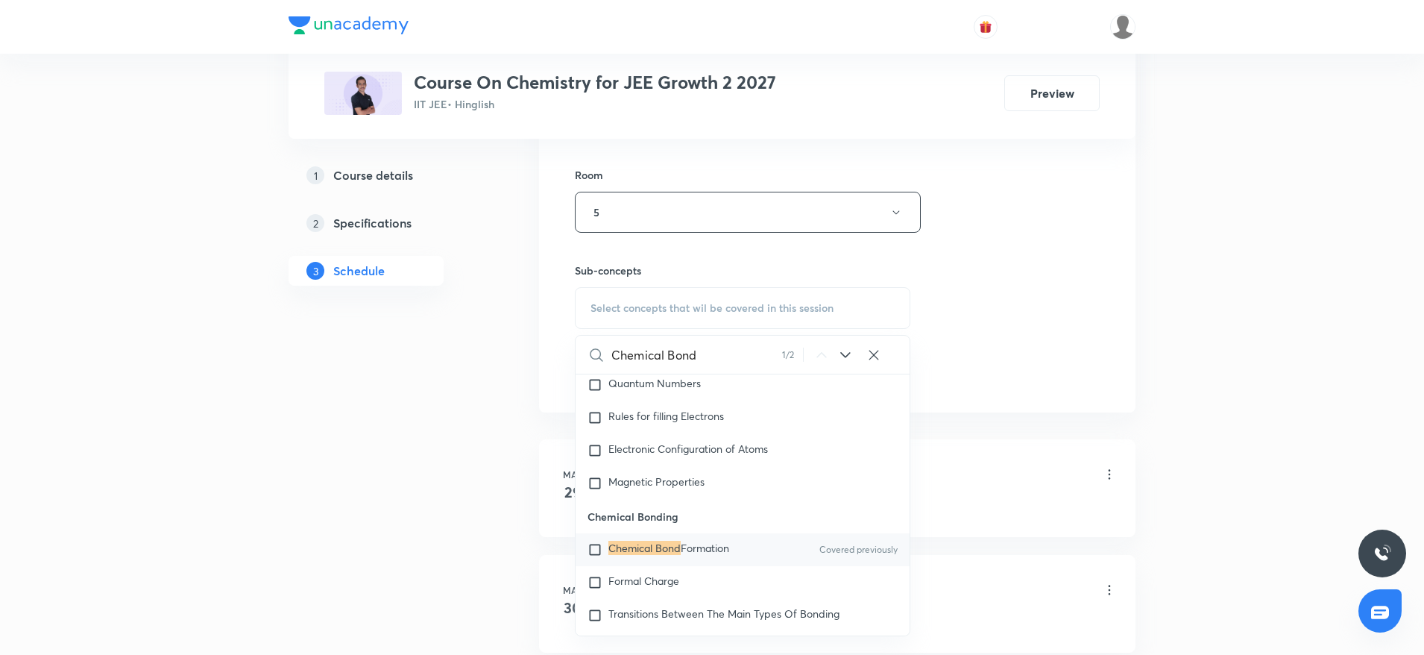
scroll to position [21090, 0]
type input "Chemical Bond"
click at [717, 554] on span "Formation" at bounding box center [705, 547] width 48 height 14
checkbox input "true"
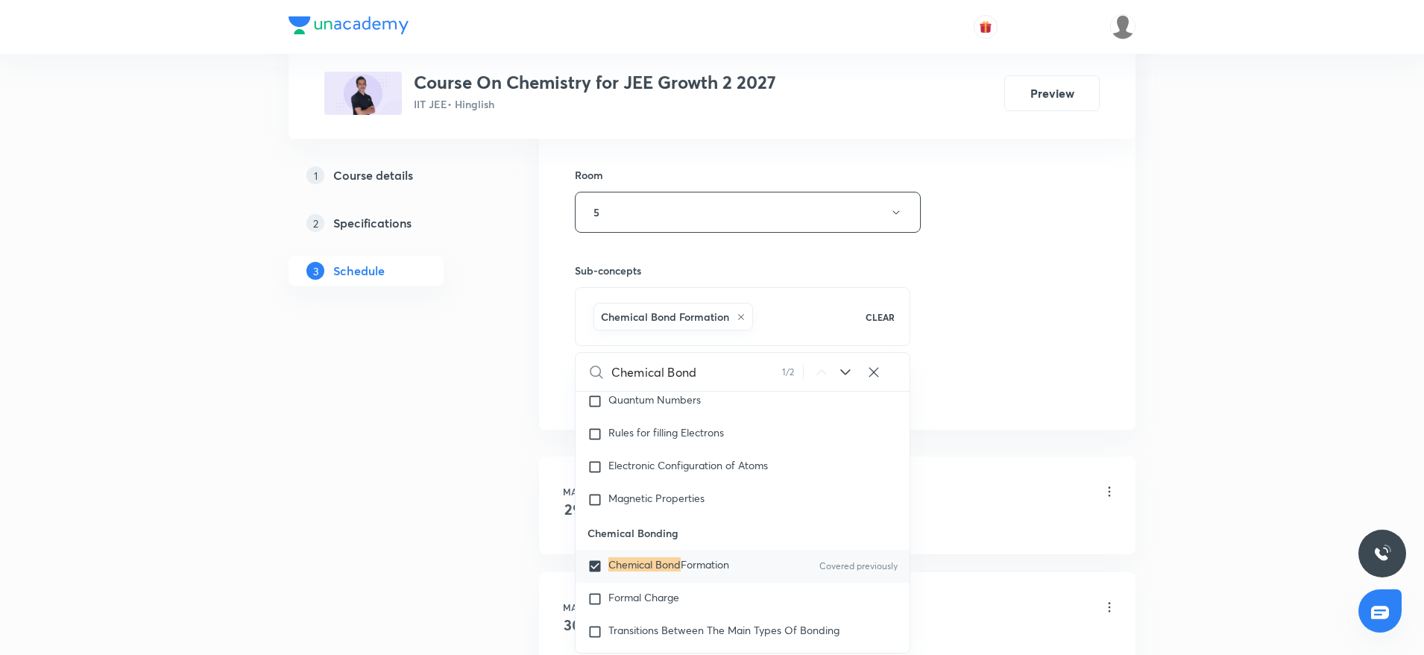
click at [939, 360] on div "Session 47 Live class Session title 16/99 Chemical Bonding ​ Schedule for Sep 6…" at bounding box center [837, 46] width 525 height 717
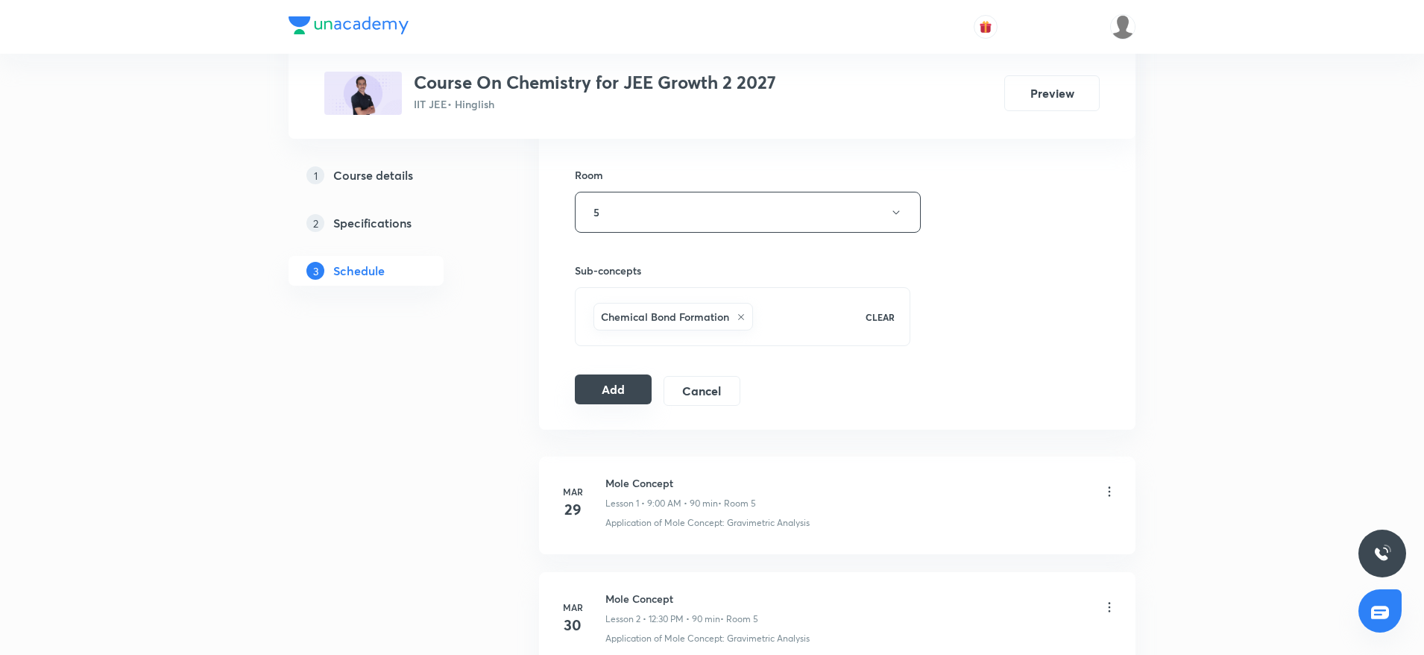
click at [617, 383] on button "Add" at bounding box center [613, 389] width 77 height 30
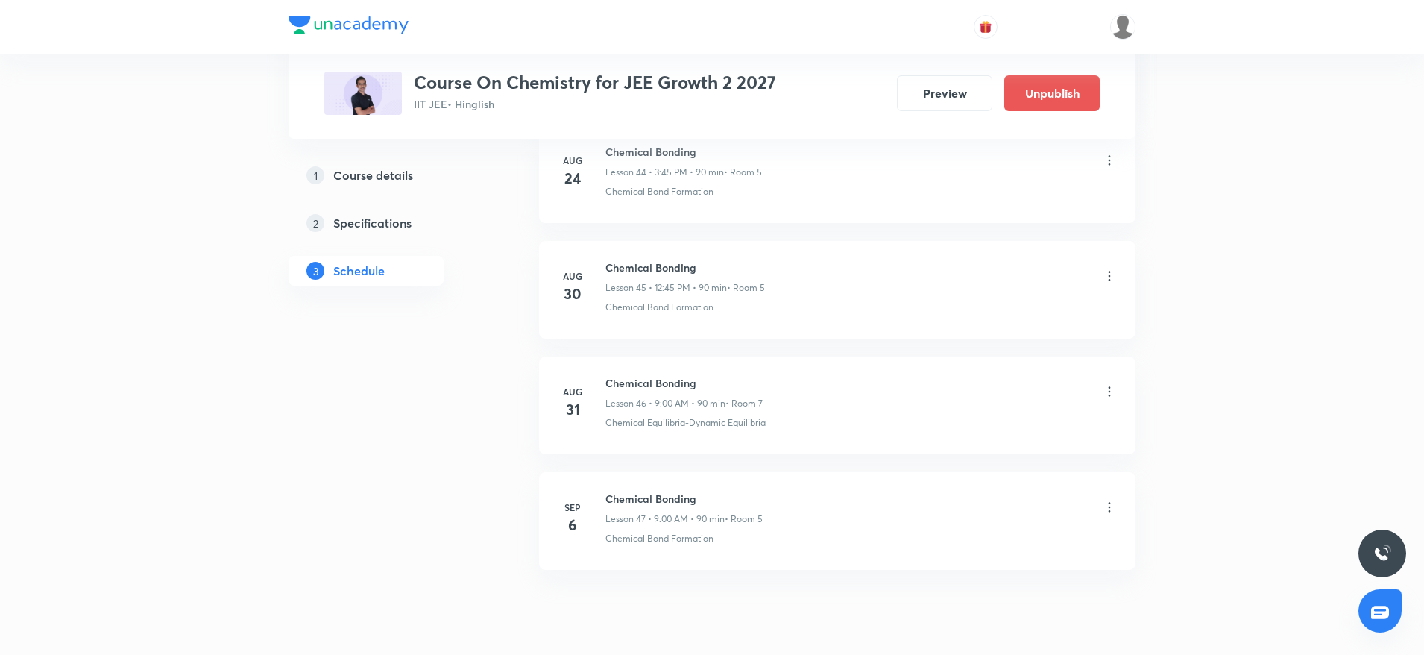
scroll to position [5286, 0]
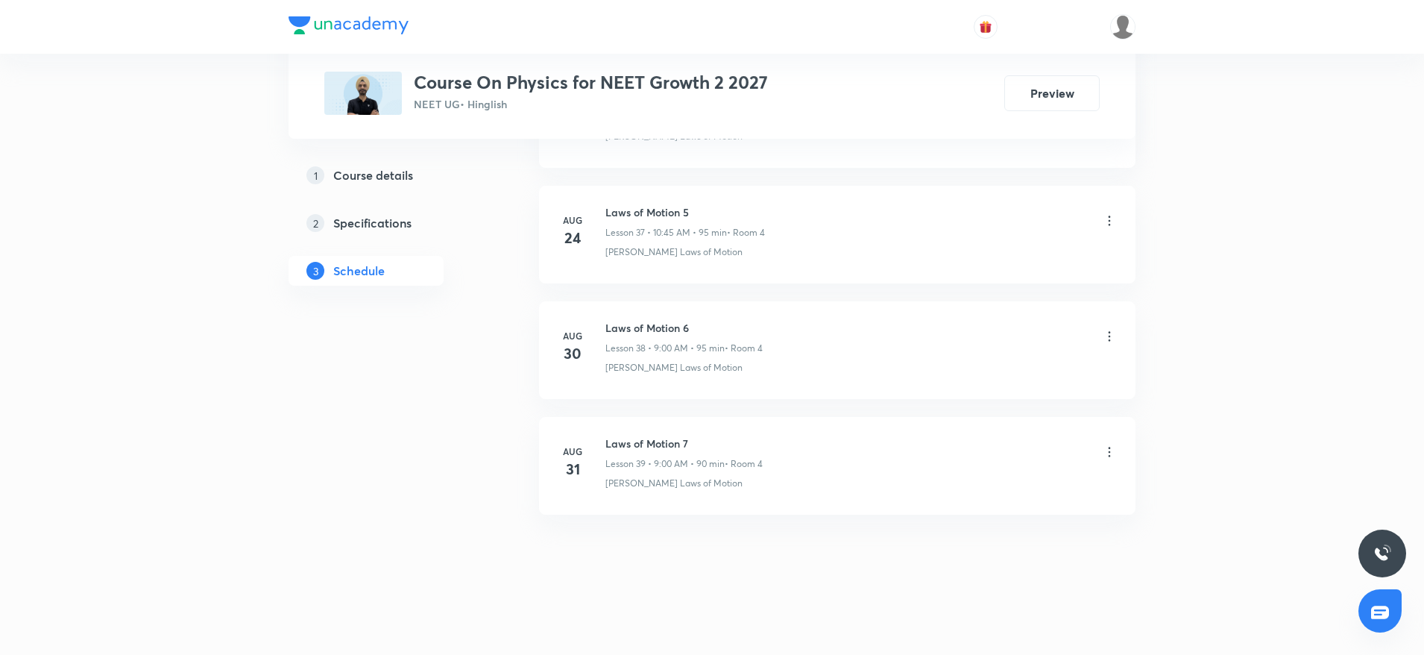
scroll to position [5048, 0]
click at [648, 441] on h6 "Laws of Motion 7" at bounding box center [683, 443] width 157 height 16
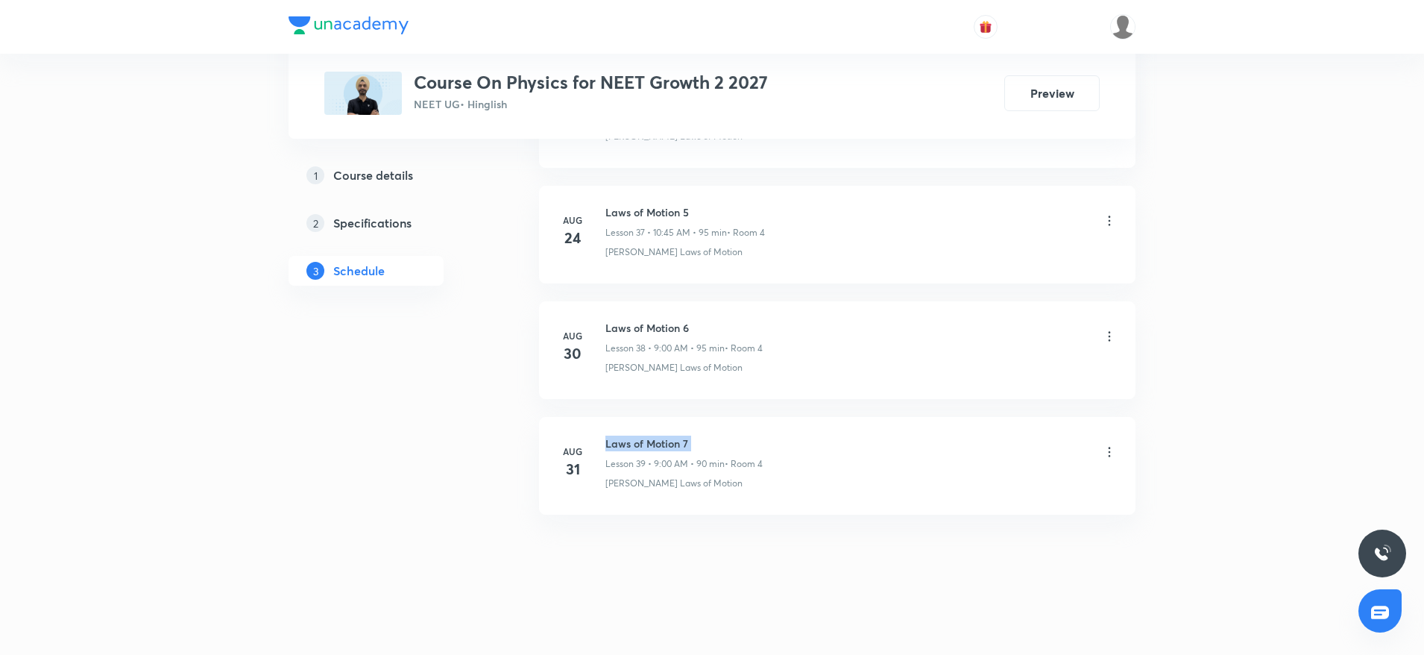
copy h6 "Laws of Motion 7"
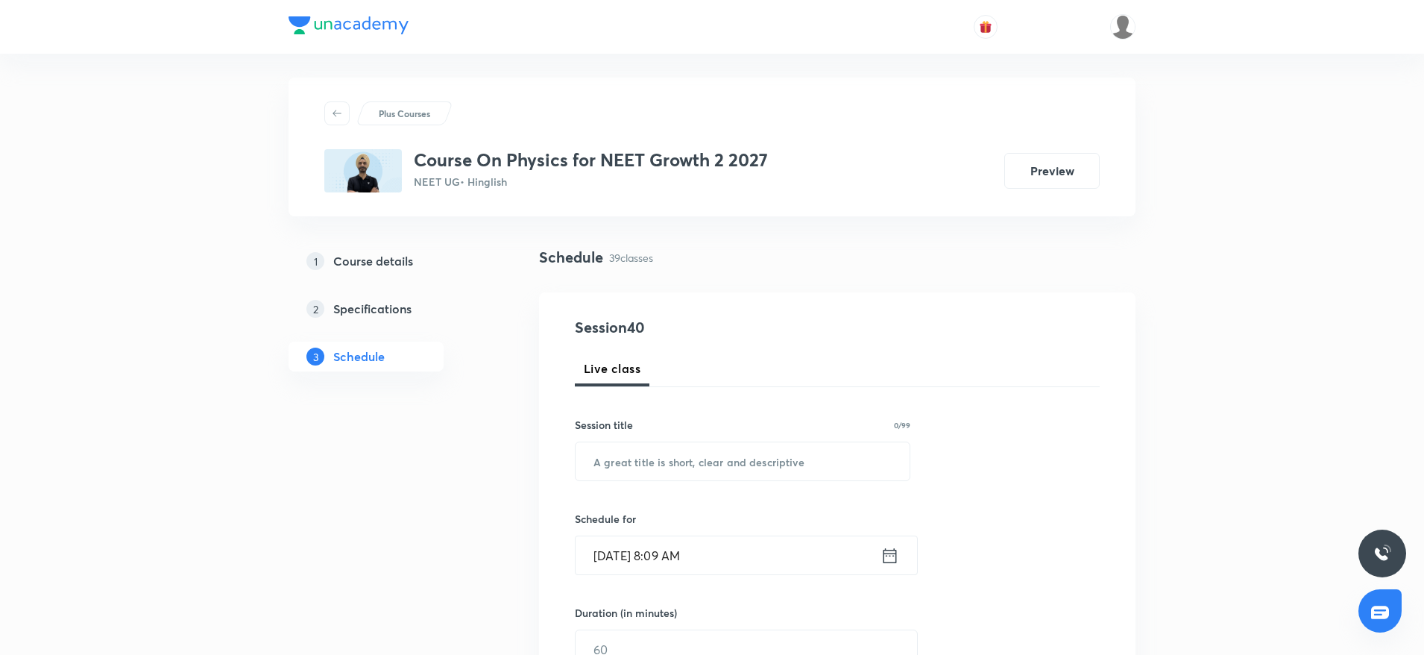
scroll to position [0, 0]
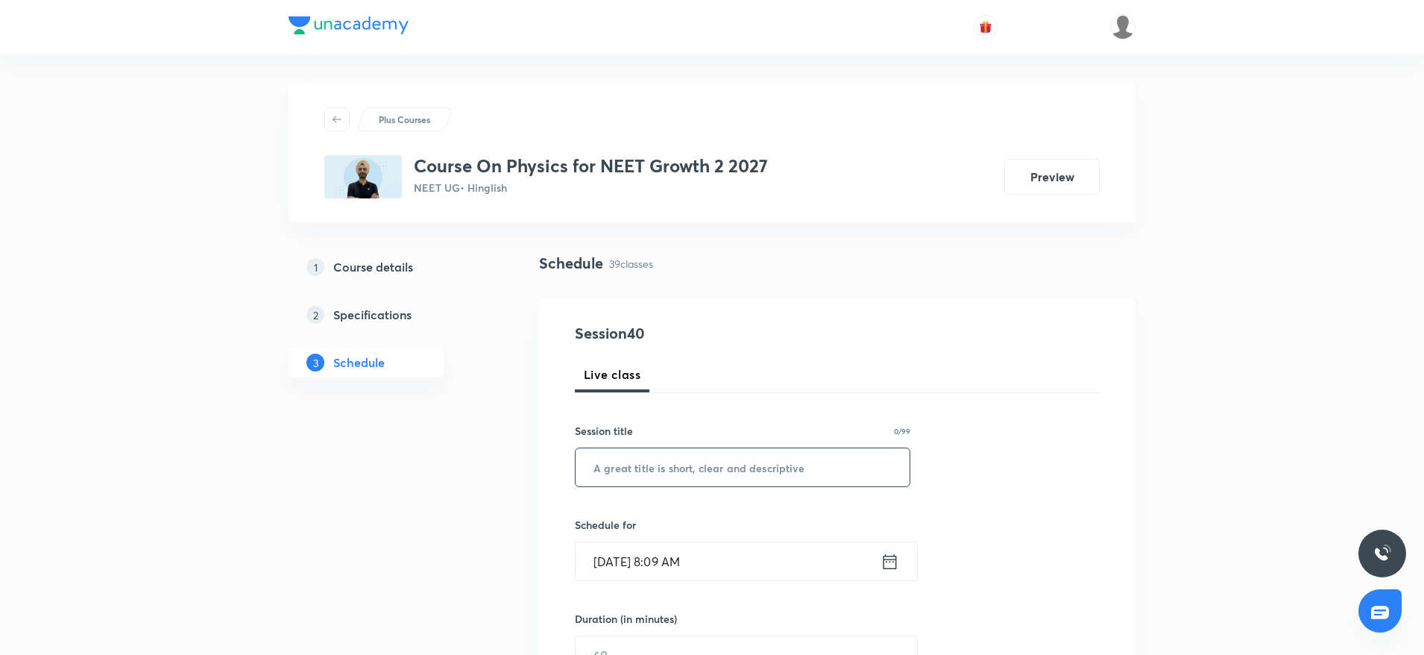
click at [640, 473] on input "text" at bounding box center [743, 467] width 334 height 38
paste input "Laws of Motion 7"
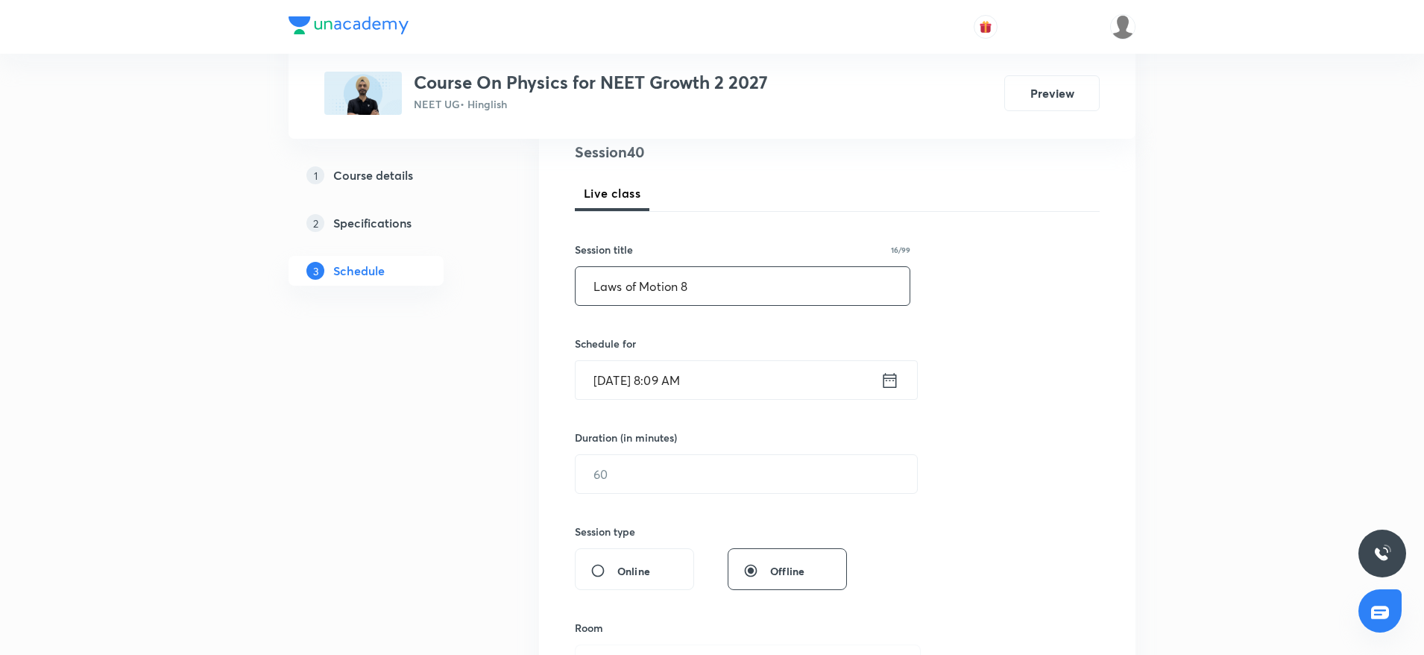
scroll to position [224, 0]
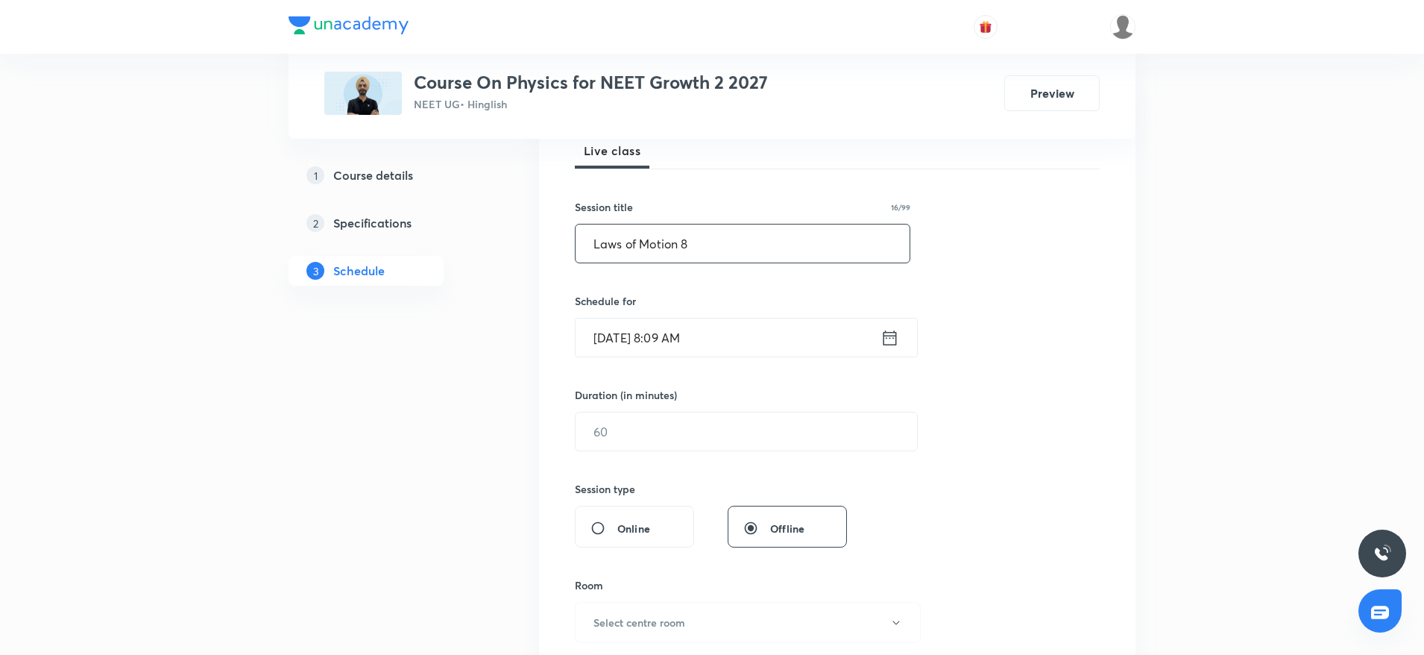
type input "Laws of Motion 8"
click at [748, 338] on input "Sep 6, 2025, 8:09 AM" at bounding box center [728, 337] width 305 height 38
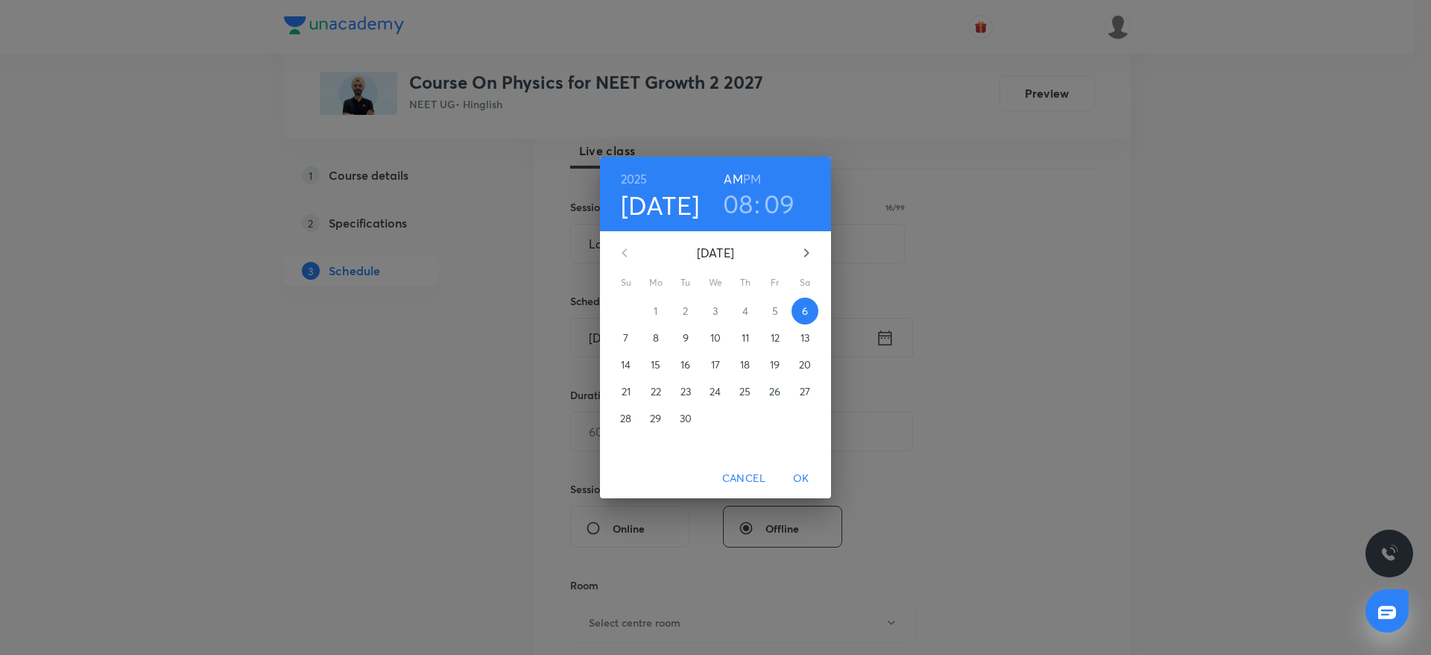
click at [743, 216] on h3 "08" at bounding box center [738, 203] width 31 height 31
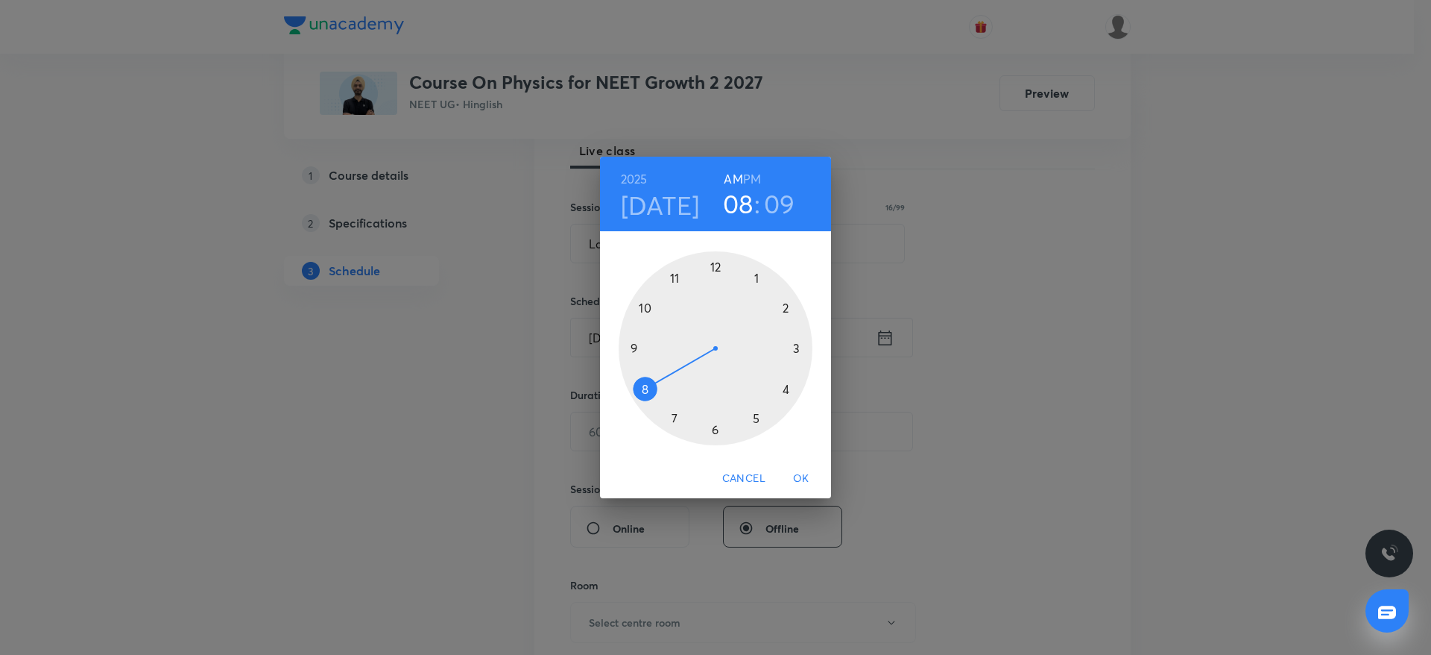
click at [632, 344] on div at bounding box center [716, 348] width 194 height 194
click at [716, 263] on div at bounding box center [716, 348] width 194 height 194
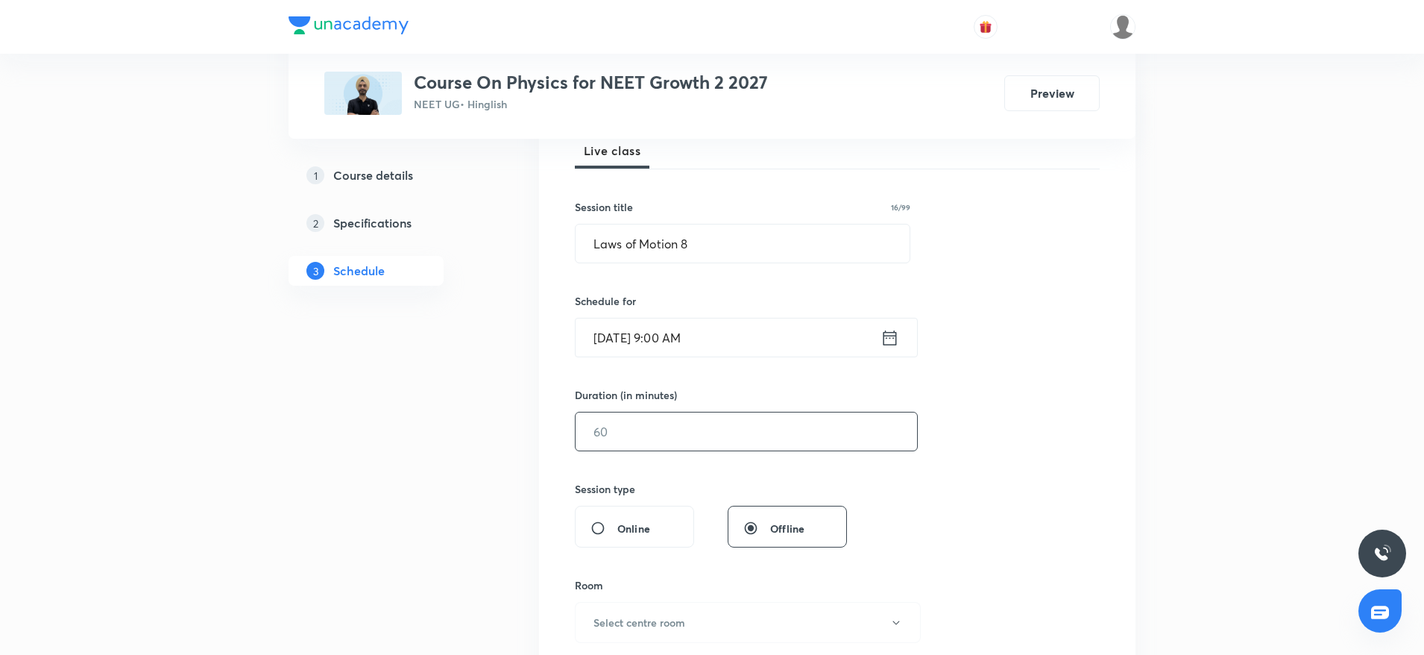
click at [676, 418] on input "text" at bounding box center [746, 431] width 341 height 38
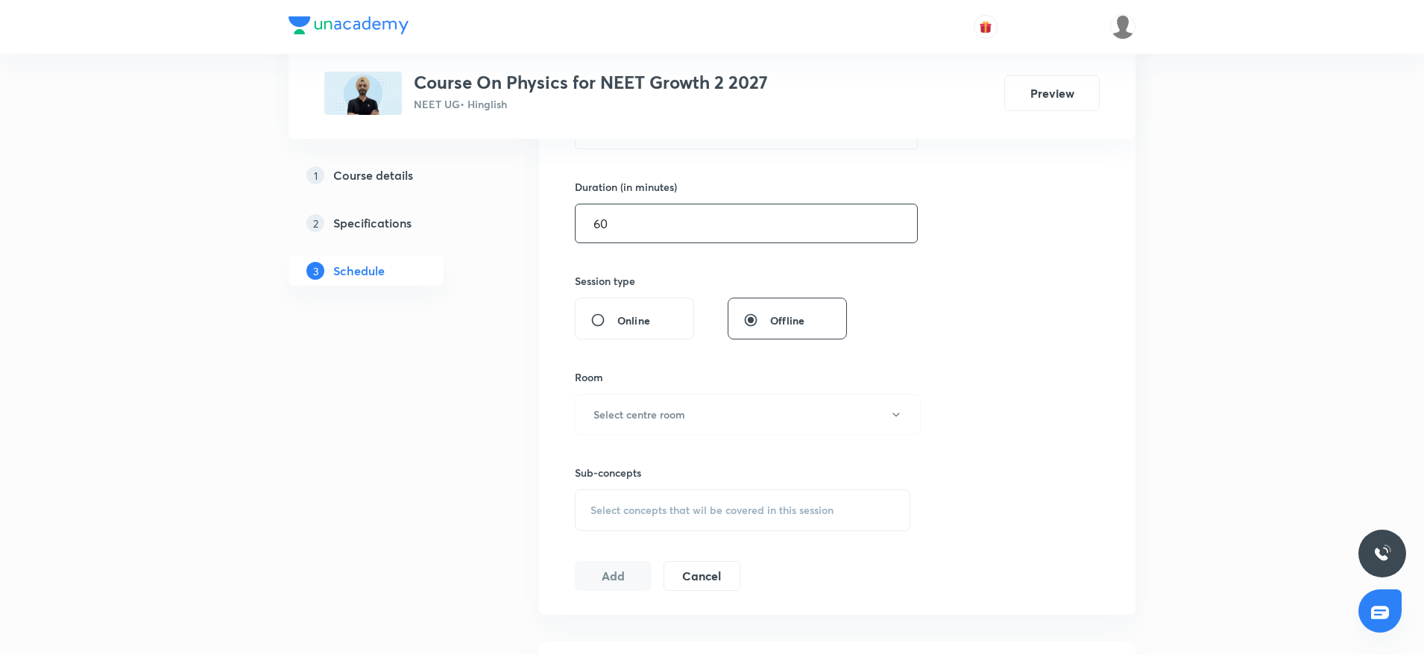
scroll to position [432, 0]
click at [676, 418] on h6 "Select centre room" at bounding box center [639, 414] width 92 height 16
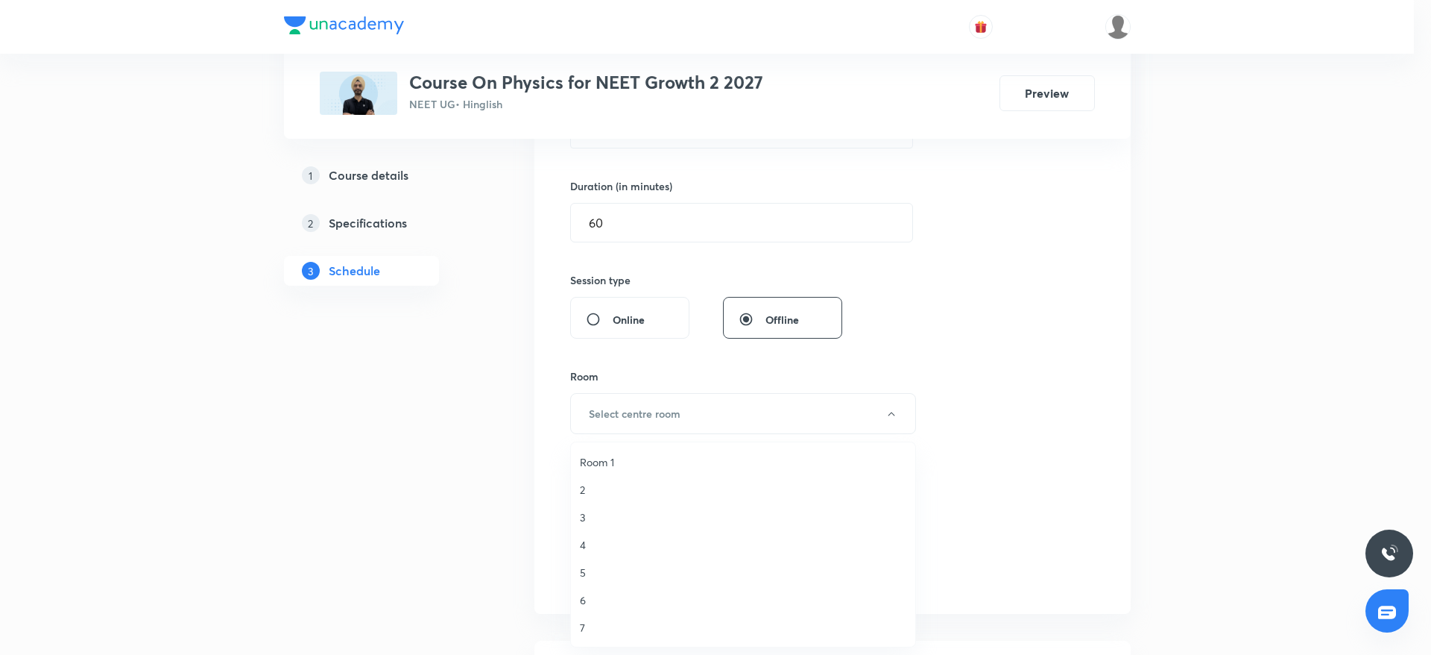
click at [587, 540] on span "4" at bounding box center [743, 545] width 327 height 16
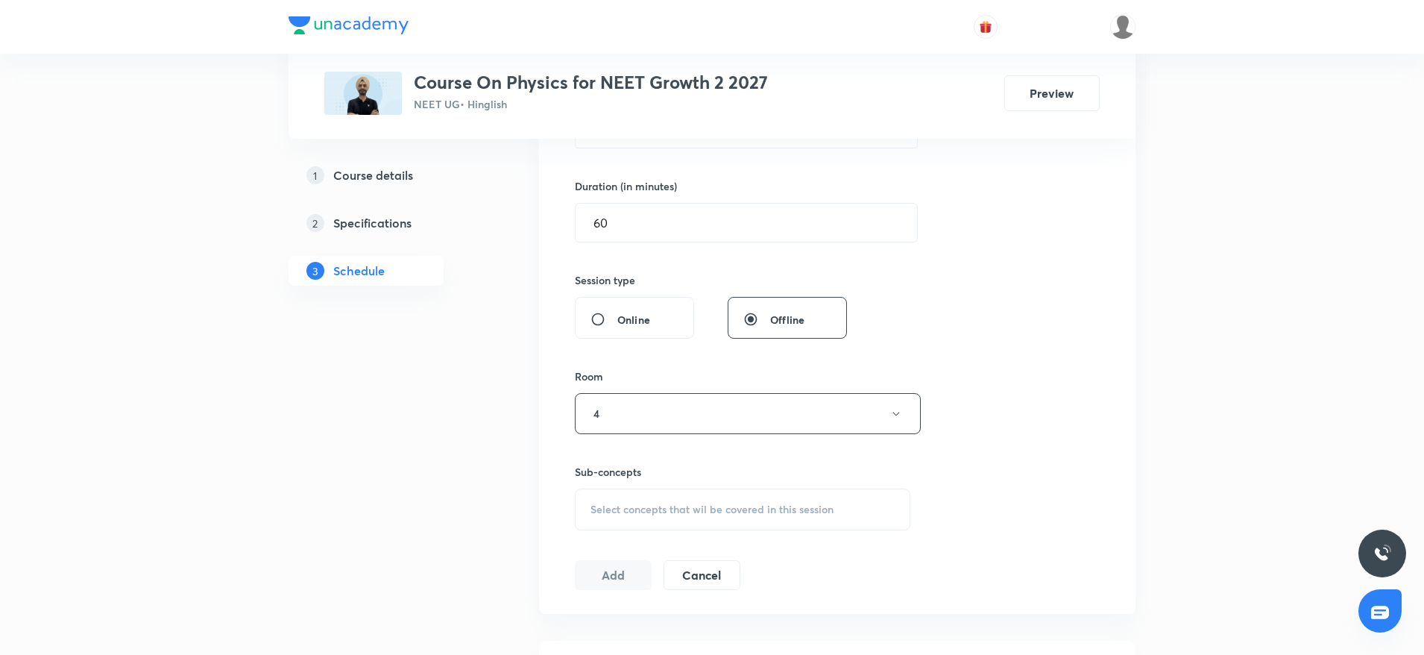
click at [611, 503] on span "Select concepts that wil be covered in this session" at bounding box center [711, 509] width 243 height 12
click at [629, 224] on input "60" at bounding box center [746, 223] width 341 height 38
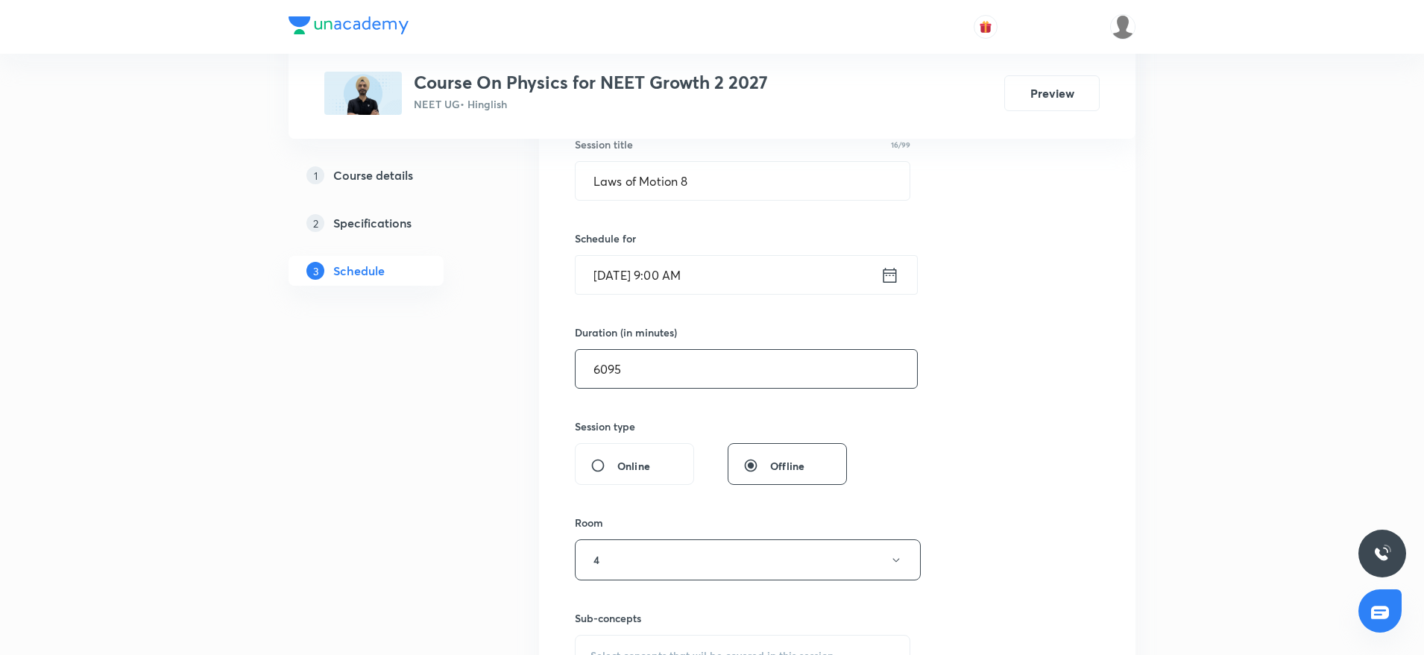
scroll to position [272, 0]
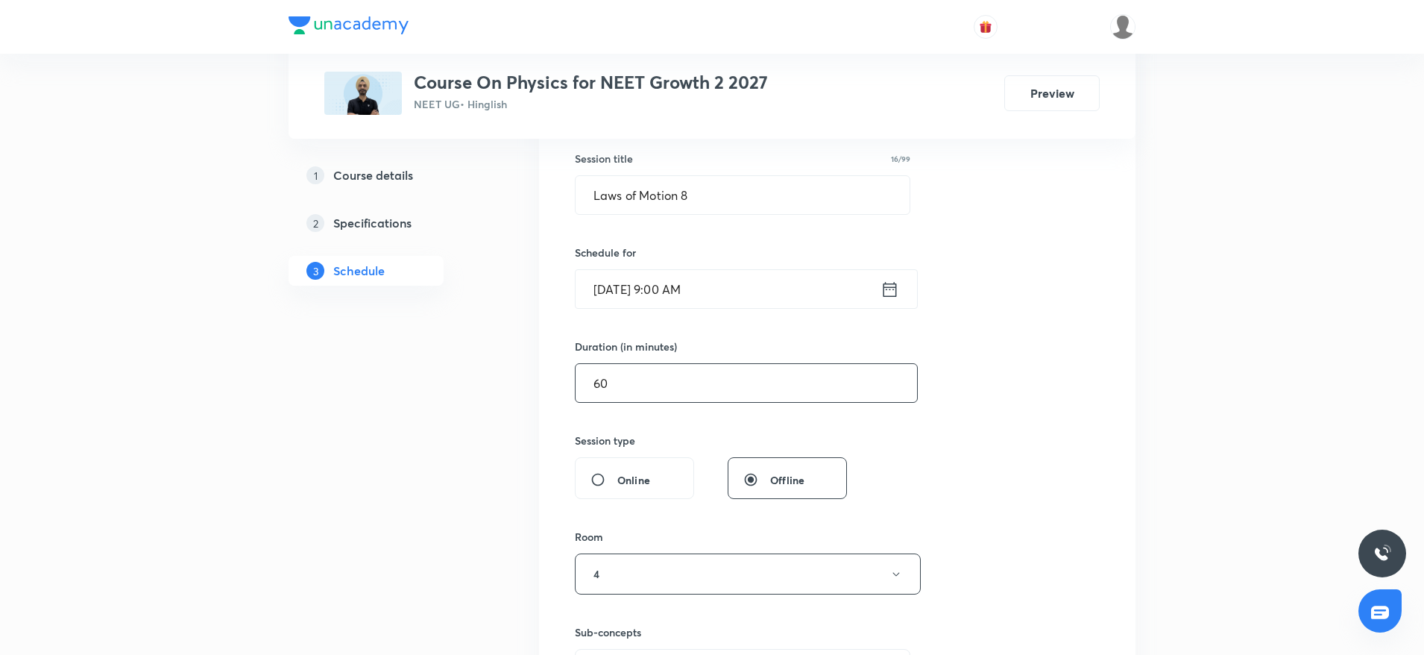
type input "6"
type input "0"
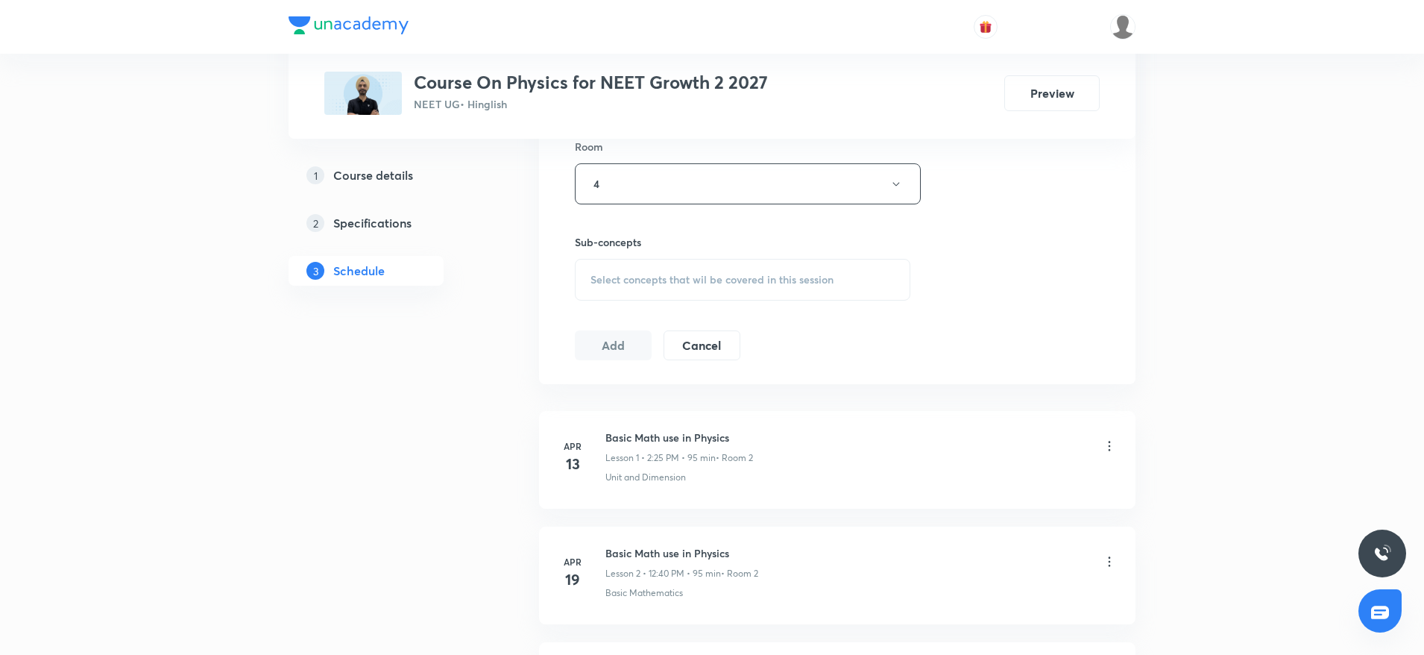
scroll to position [664, 0]
type input "95"
click at [612, 278] on span "Select concepts that wil be covered in this session" at bounding box center [711, 278] width 243 height 12
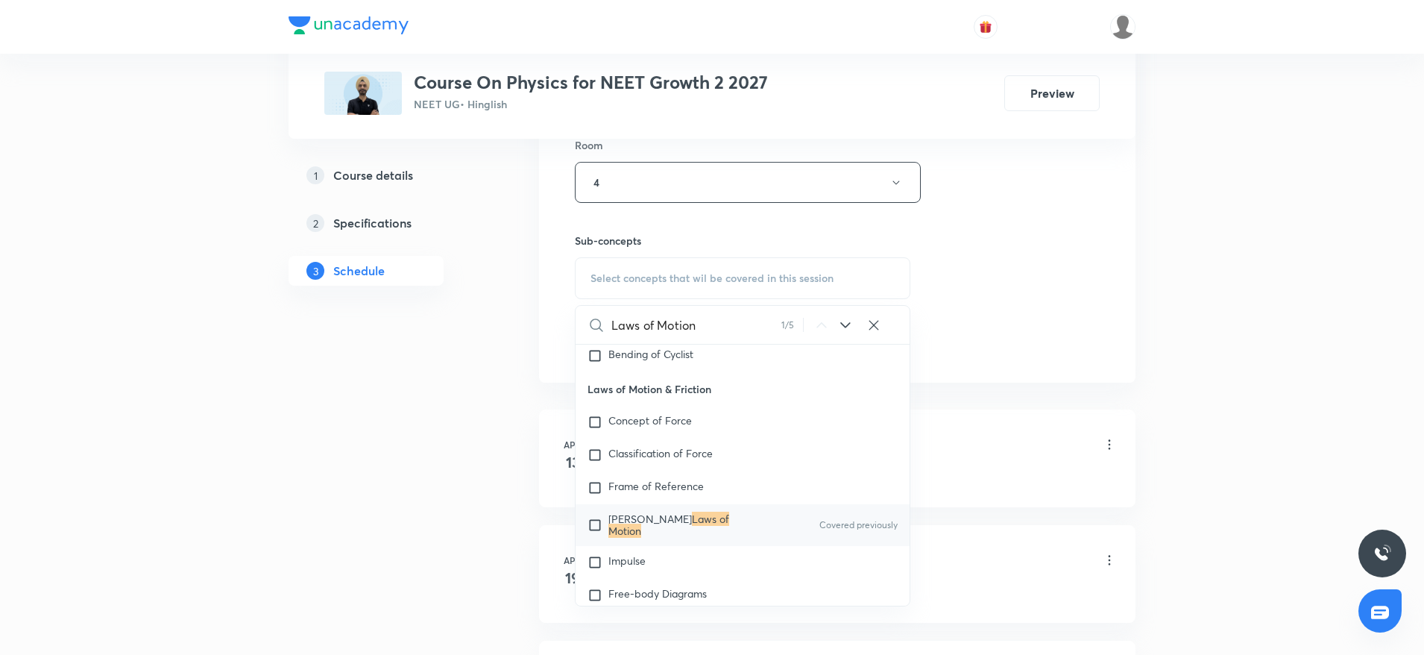
scroll to position [3044, 0]
type input "Laws of Motion"
click at [675, 534] on mark "Laws of Motion" at bounding box center [668, 522] width 121 height 26
checkbox input "true"
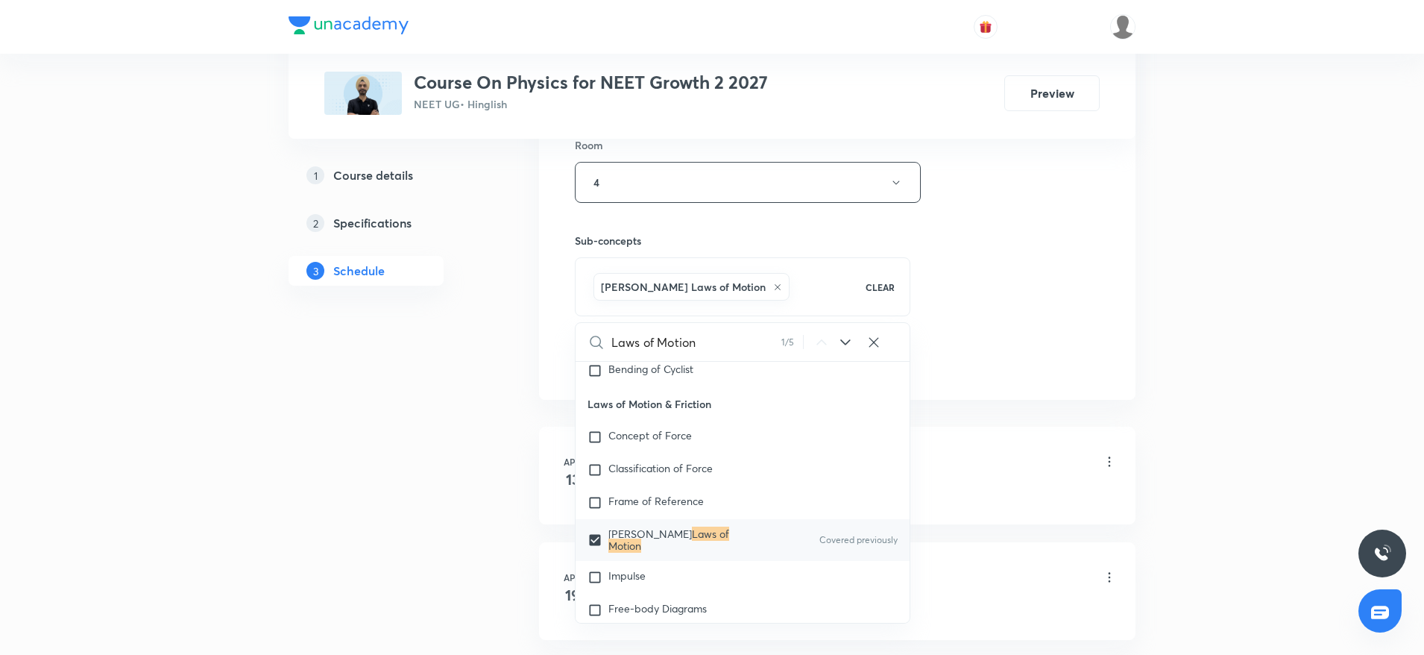
click at [968, 364] on div "Session 40 Live class Session title 16/99 Laws of Motion 8 ​ Schedule for Sep 6…" at bounding box center [837, 17] width 525 height 717
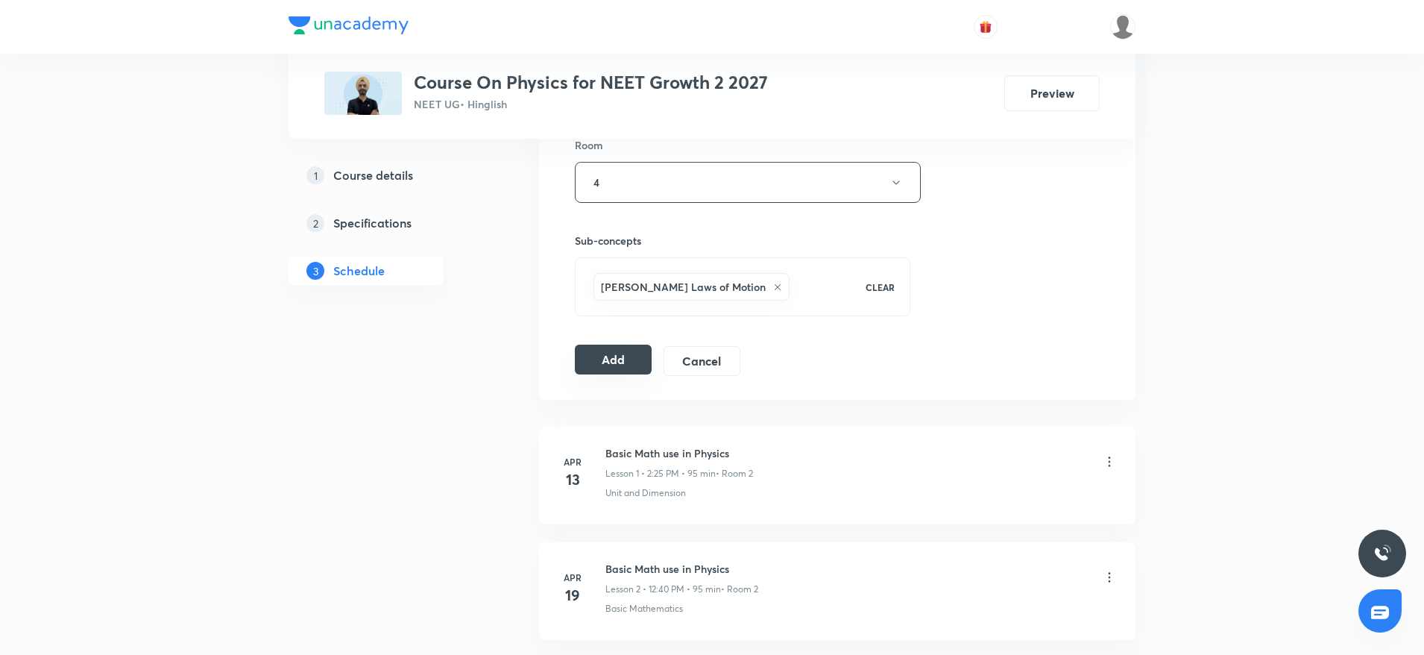
click at [625, 355] on button "Add" at bounding box center [613, 359] width 77 height 30
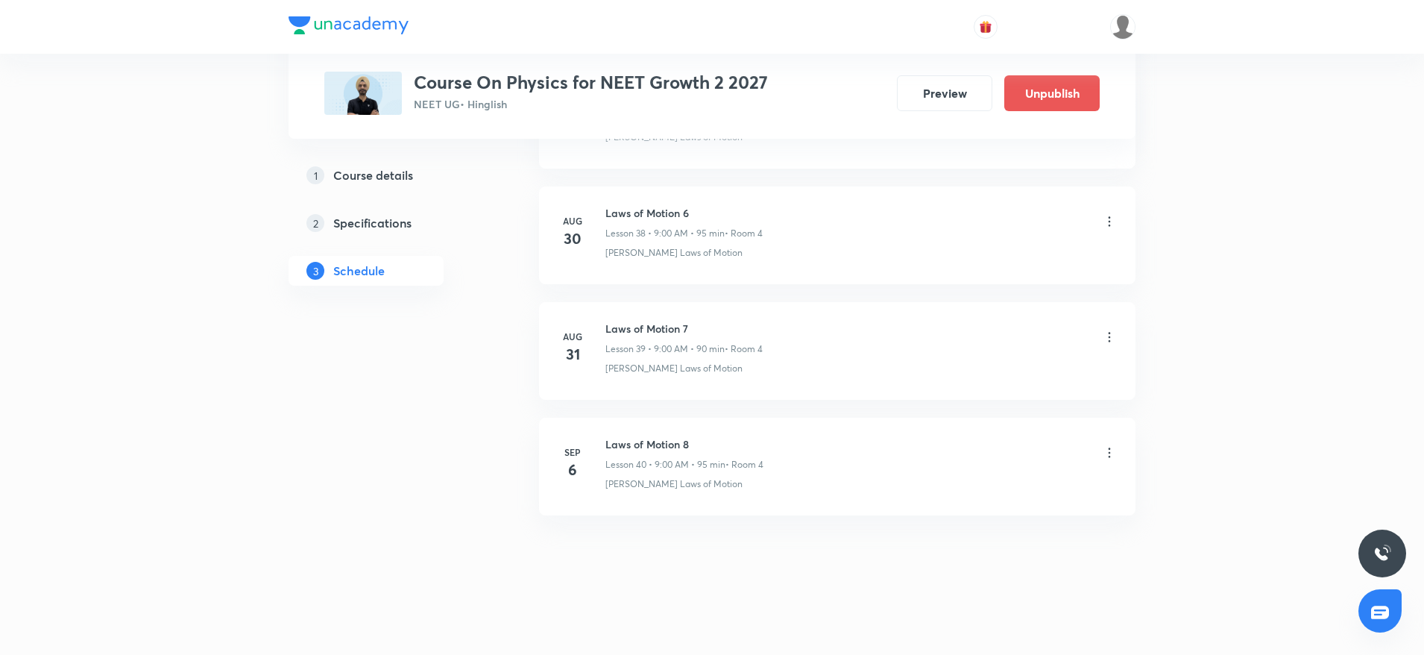
scroll to position [4478, 0]
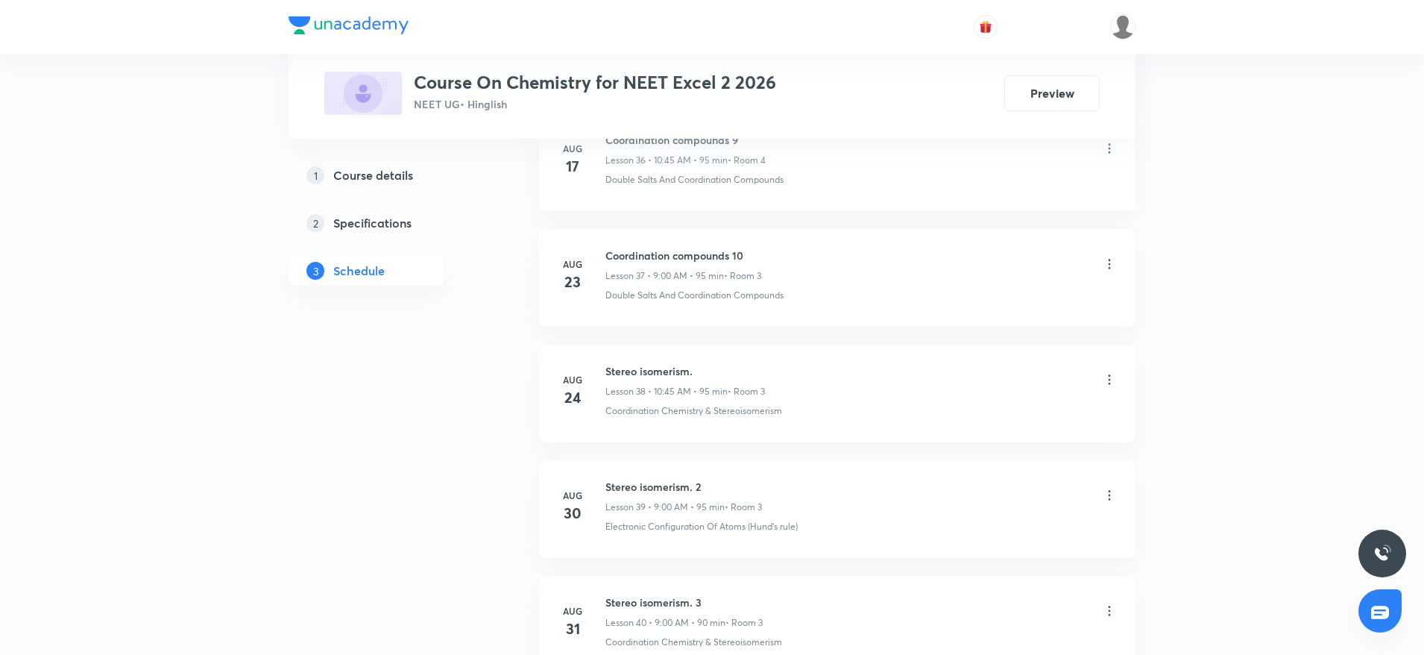
scroll to position [5163, 0]
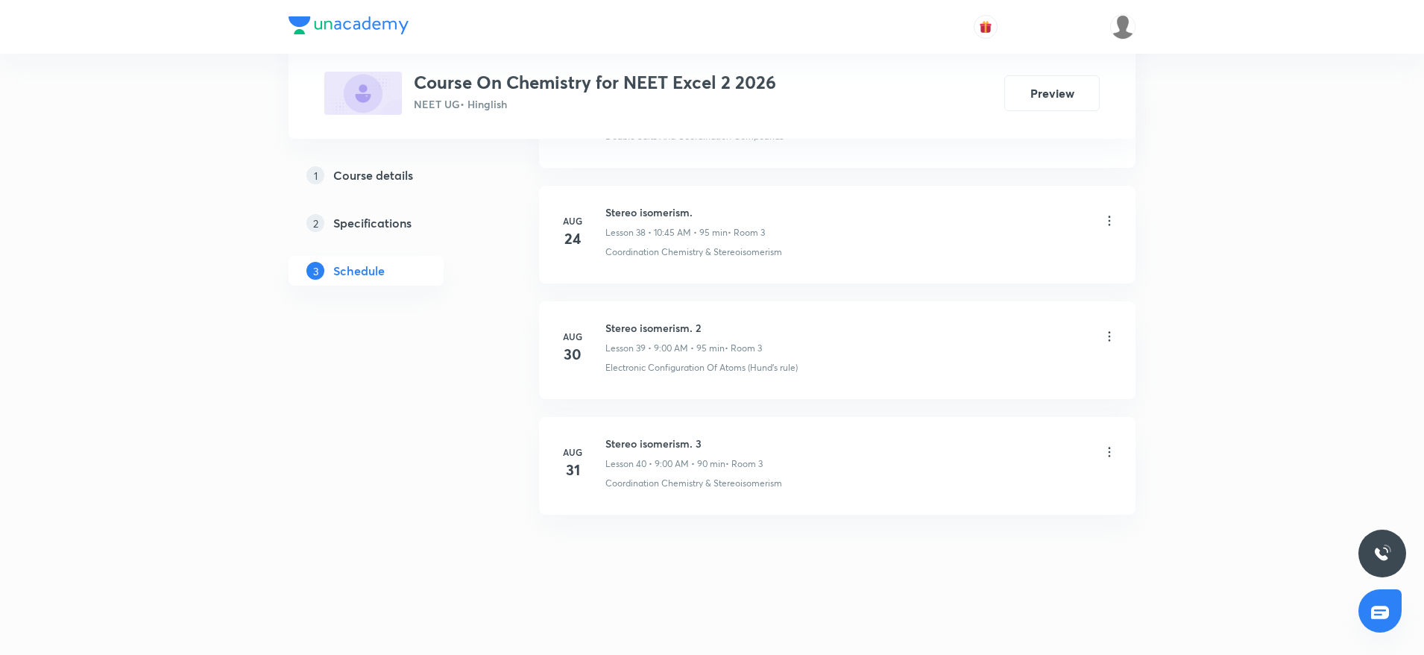
click at [675, 439] on h6 "Stereo isomerism. 3" at bounding box center [683, 443] width 157 height 16
copy h6 "Stereo isomerism. 3"
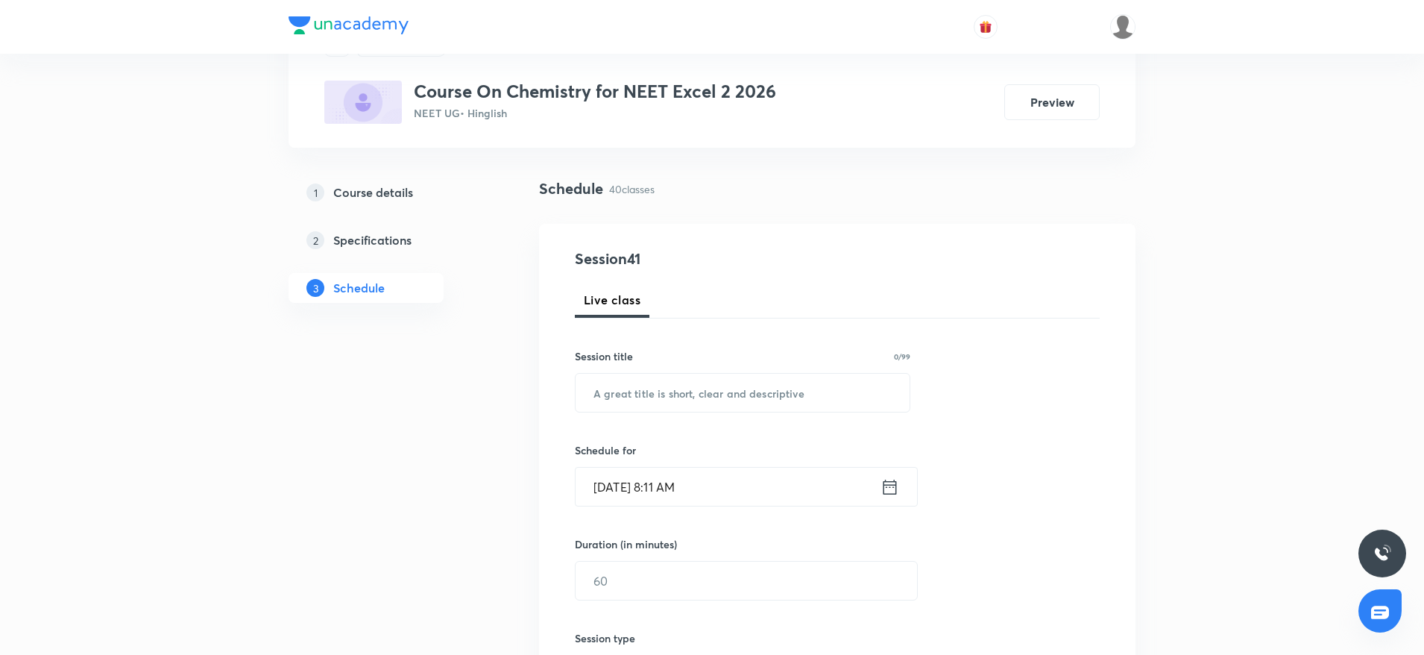
scroll to position [0, 0]
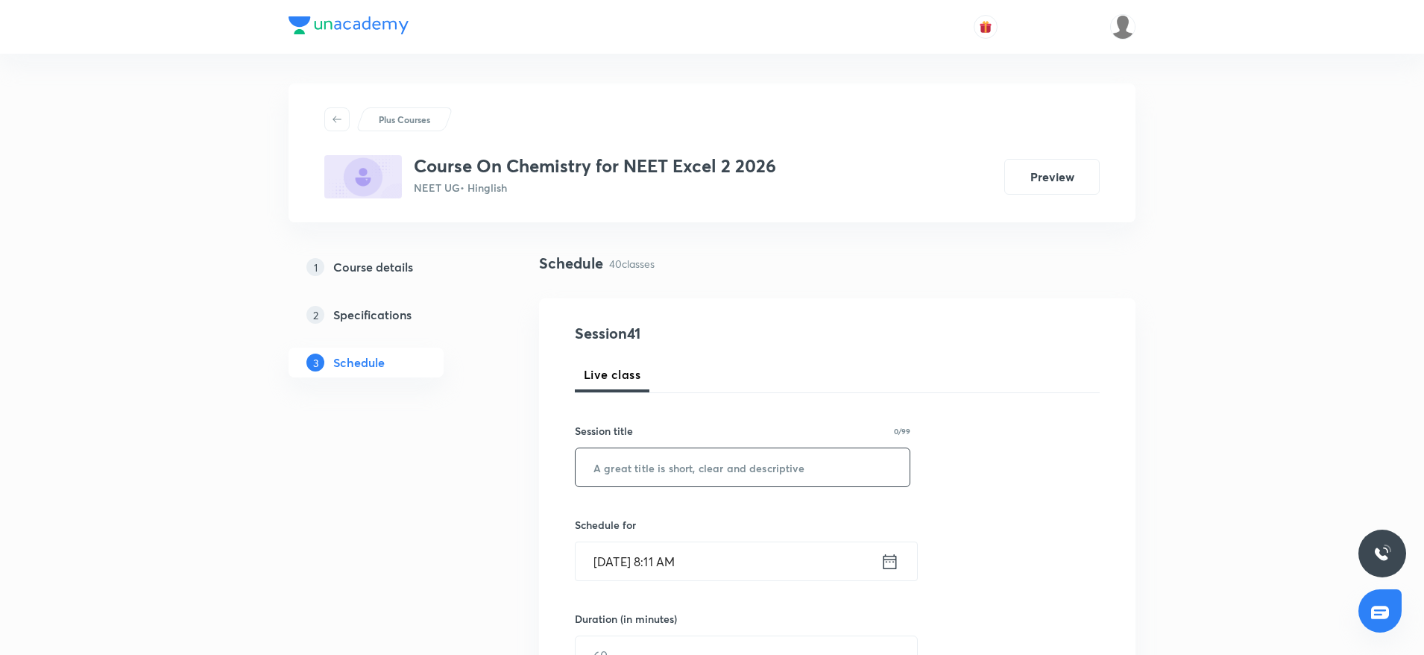
click at [657, 452] on input "text" at bounding box center [743, 467] width 334 height 38
paste input "Stereo isomerism. 3"
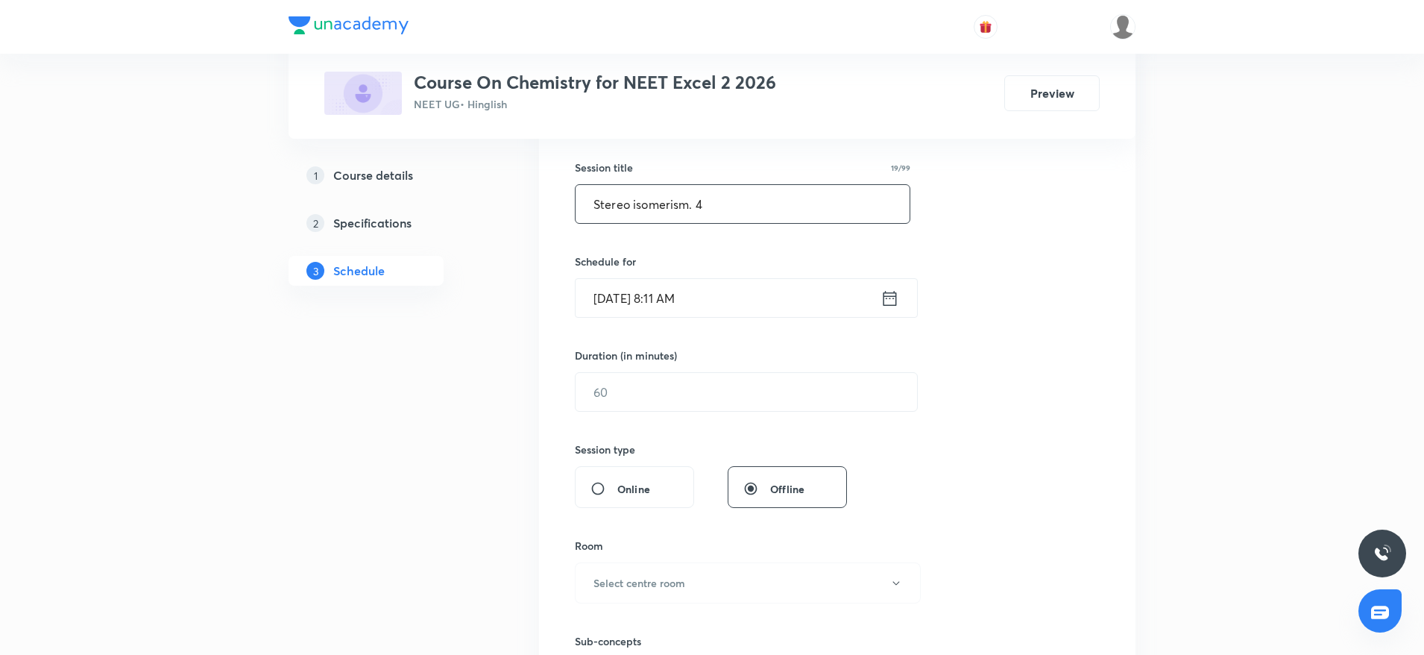
scroll to position [268, 0]
click at [728, 295] on input "[DATE] 8:11 AM" at bounding box center [728, 293] width 305 height 38
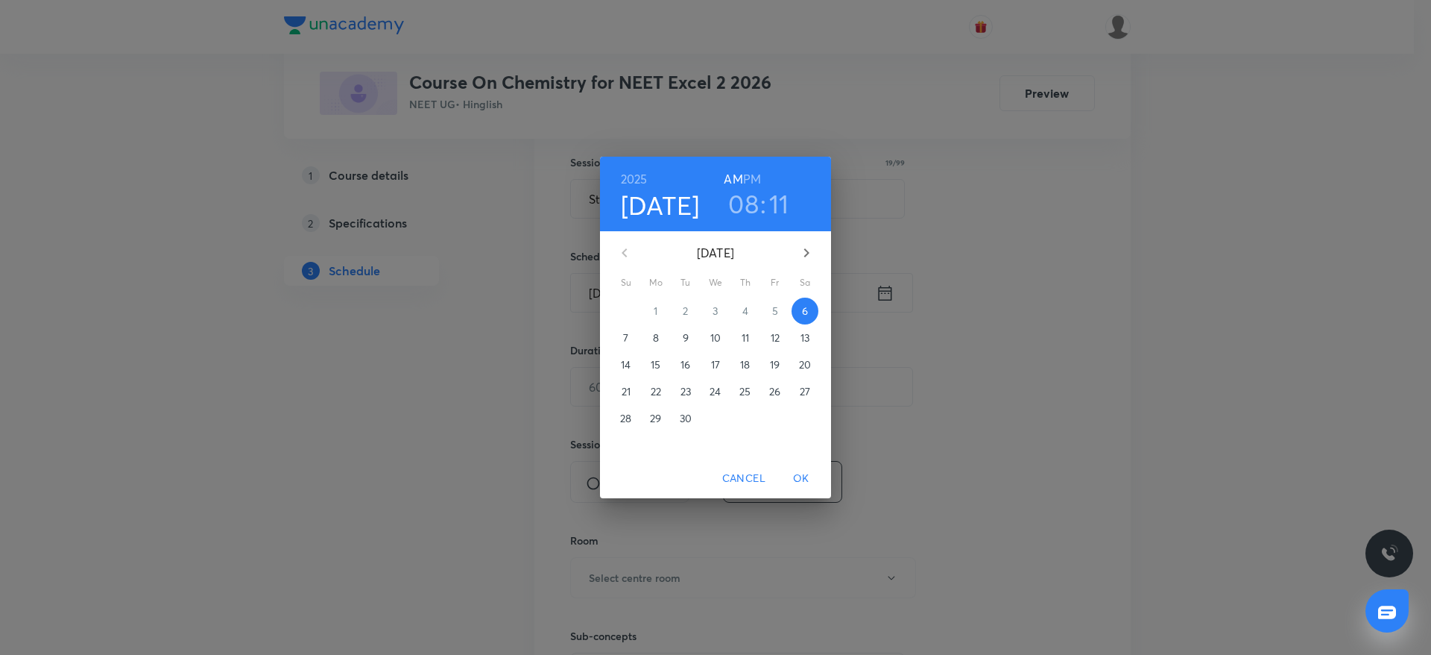
click at [743, 216] on h3 "08" at bounding box center [743, 203] width 31 height 31
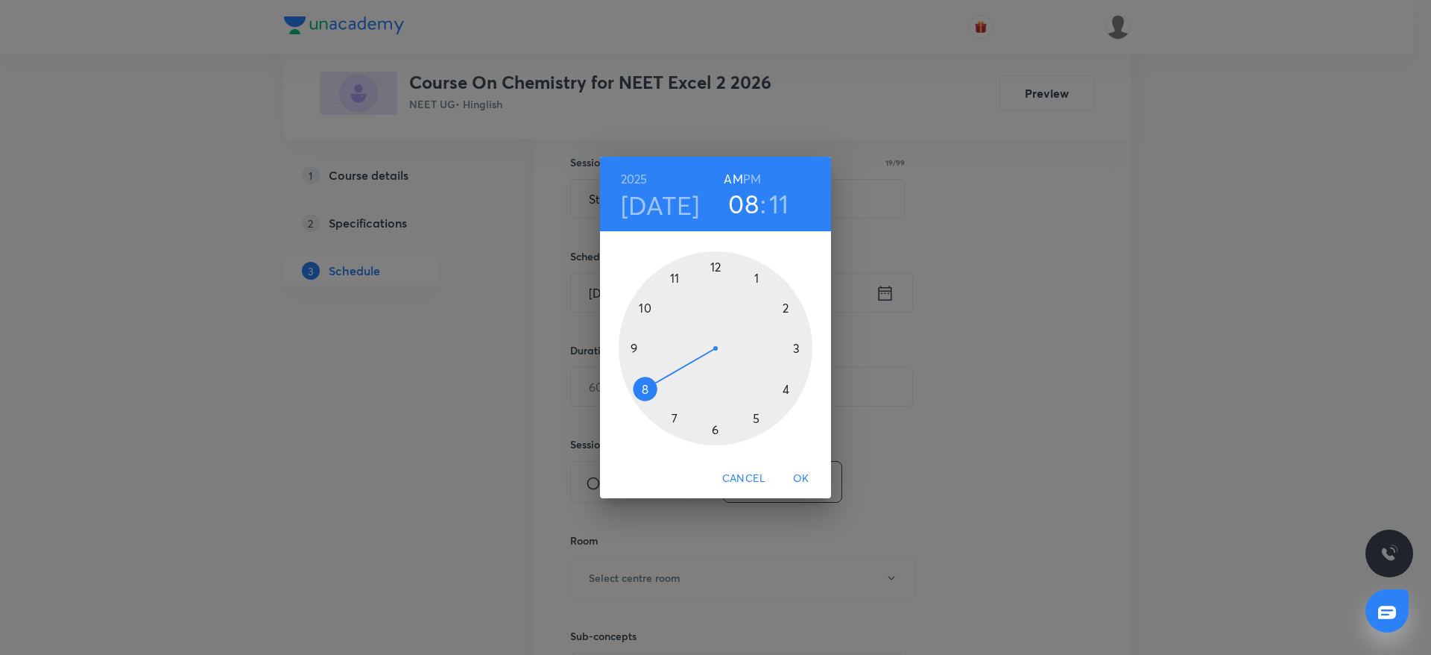
click at [646, 345] on div at bounding box center [716, 348] width 194 height 194
click at [716, 263] on div at bounding box center [716, 348] width 194 height 194
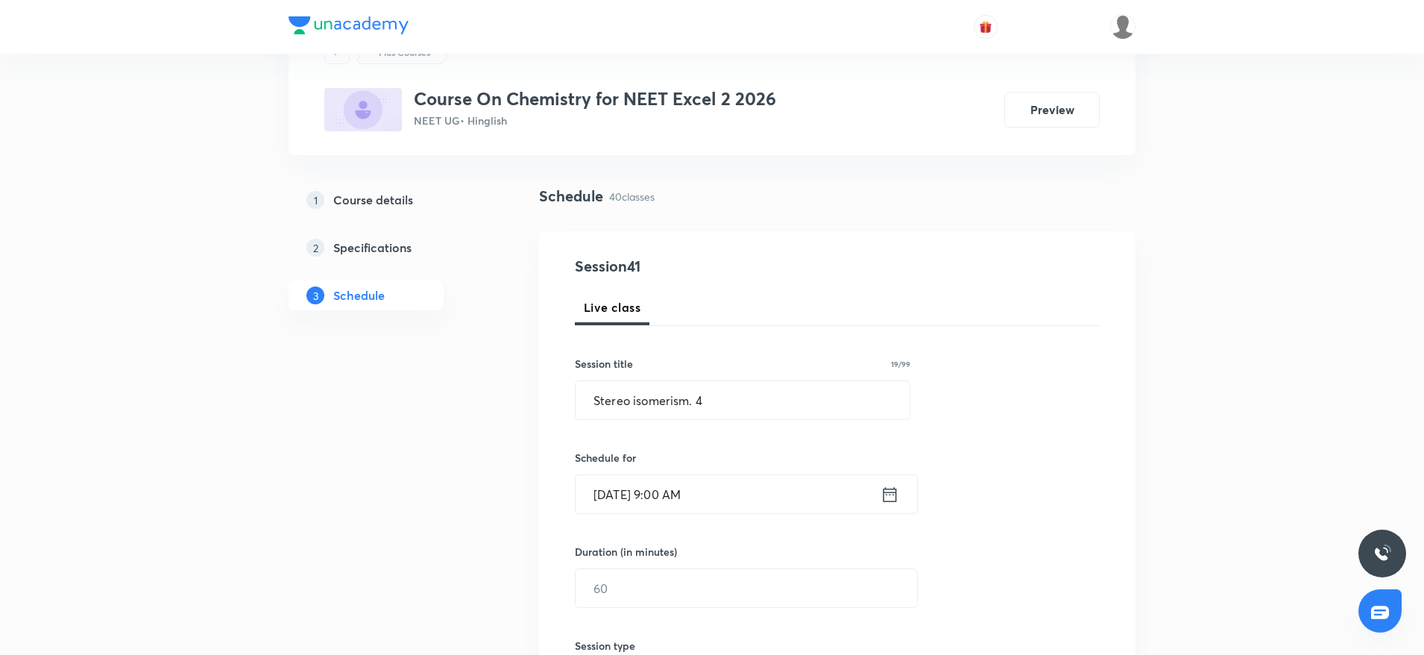
scroll to position [78, 0]
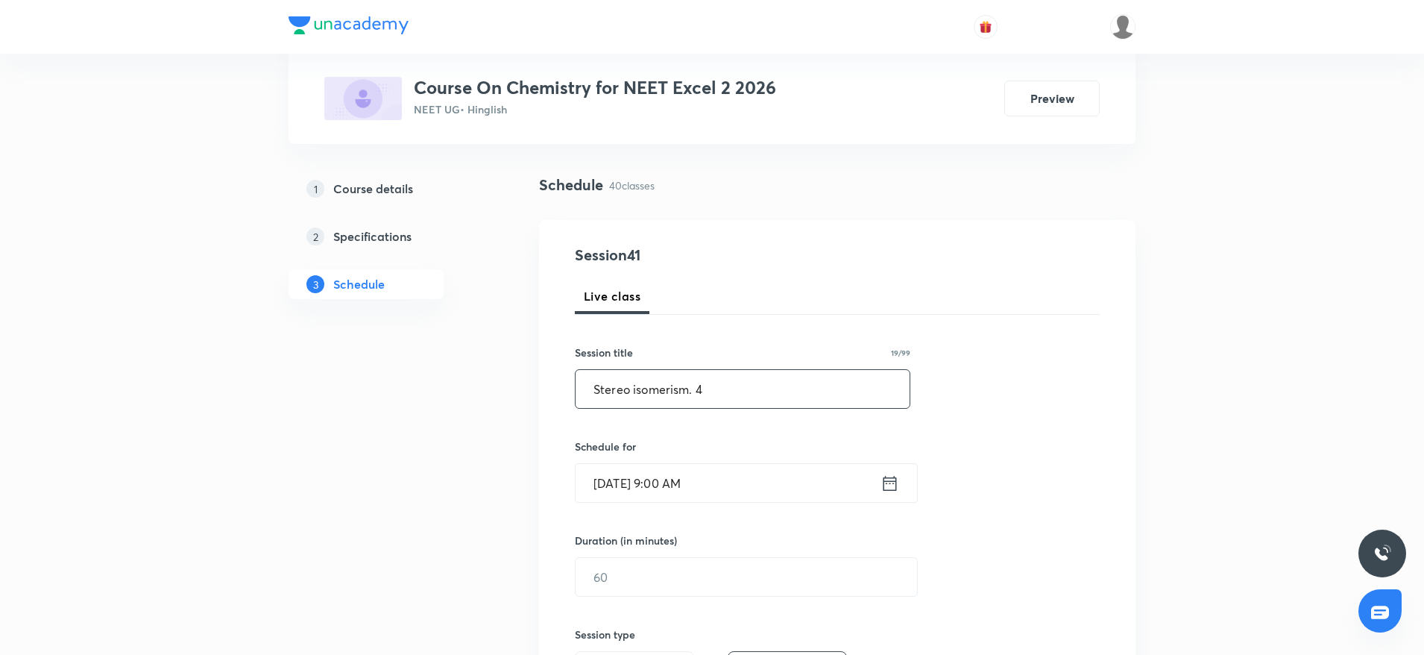
click at [666, 382] on input "Stereo isomerism. 4" at bounding box center [743, 389] width 334 height 38
paste input "Haloalkanes qnd Haloarenes"
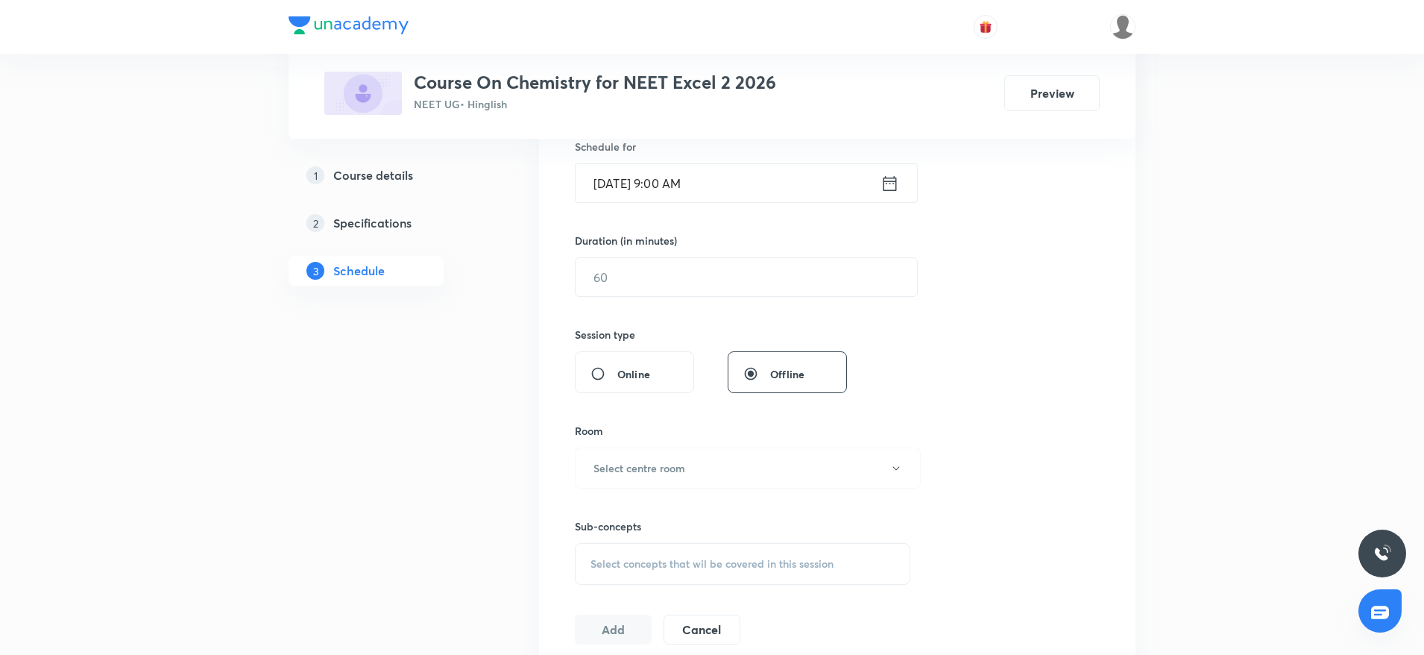
scroll to position [376, 0]
type input "Haloalkanes qnd Haloarenes"
click at [637, 272] on input "text" at bounding box center [746, 278] width 341 height 38
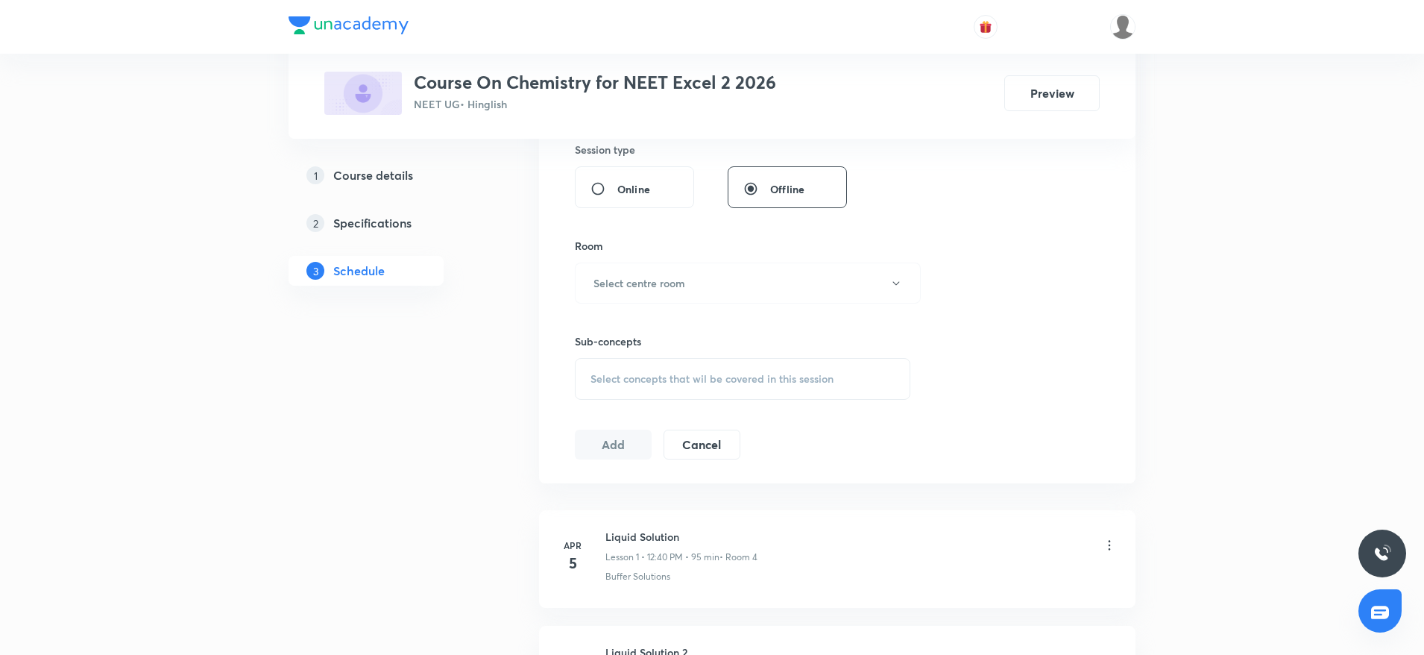
scroll to position [585, 0]
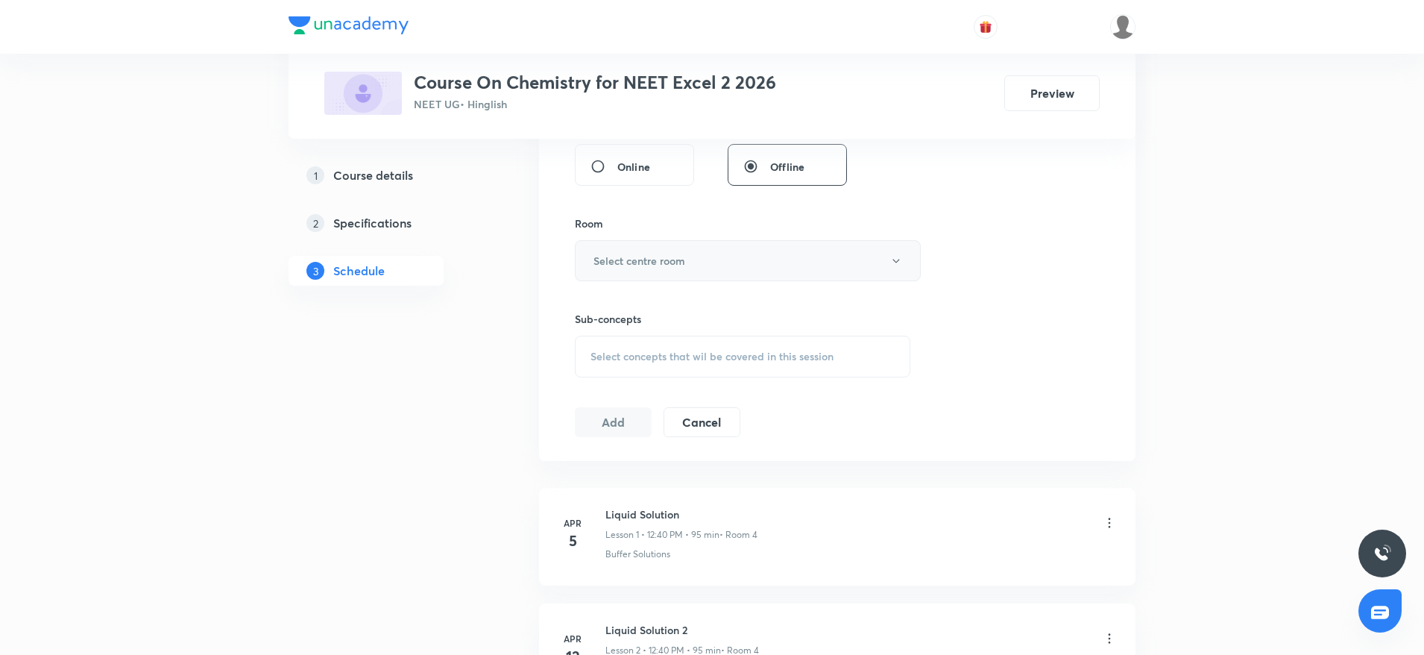
type input "95"
click at [634, 262] on h6 "Select centre room" at bounding box center [639, 261] width 92 height 16
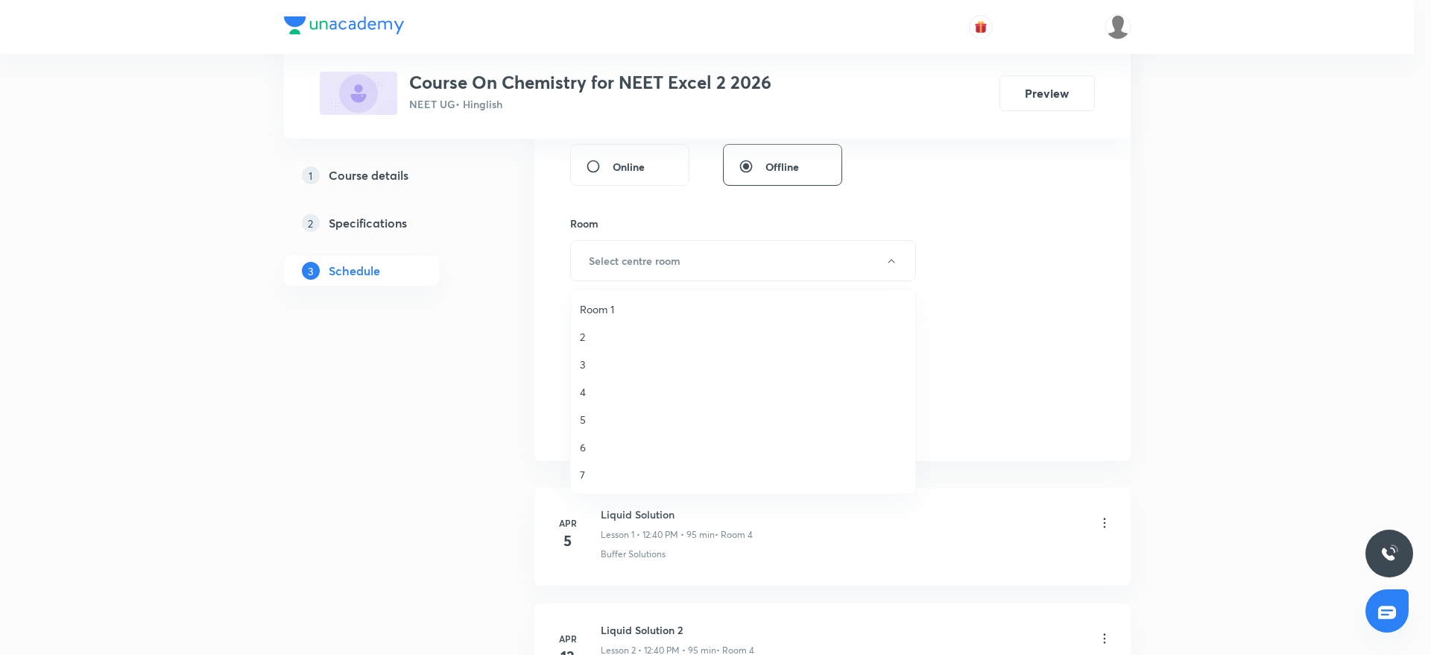
click at [590, 365] on span "3" at bounding box center [743, 364] width 327 height 16
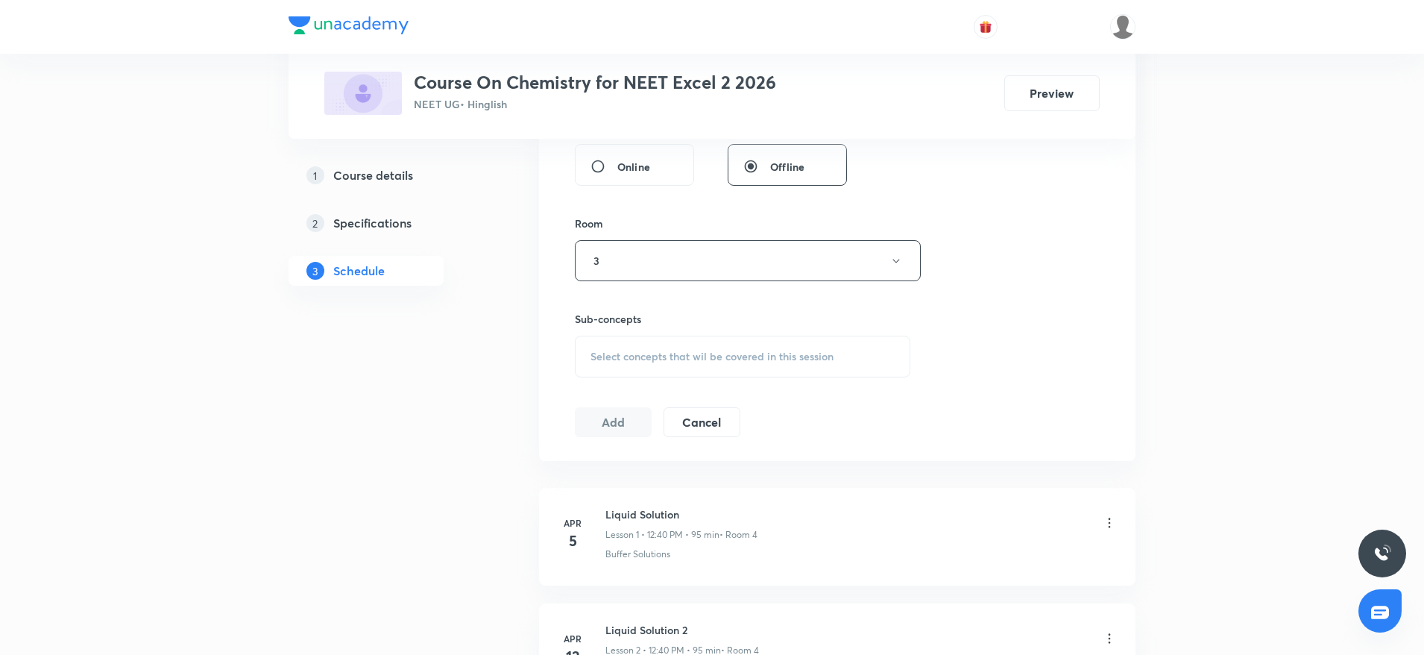
click at [617, 364] on div "Select concepts that wil be covered in this session" at bounding box center [742, 356] width 335 height 42
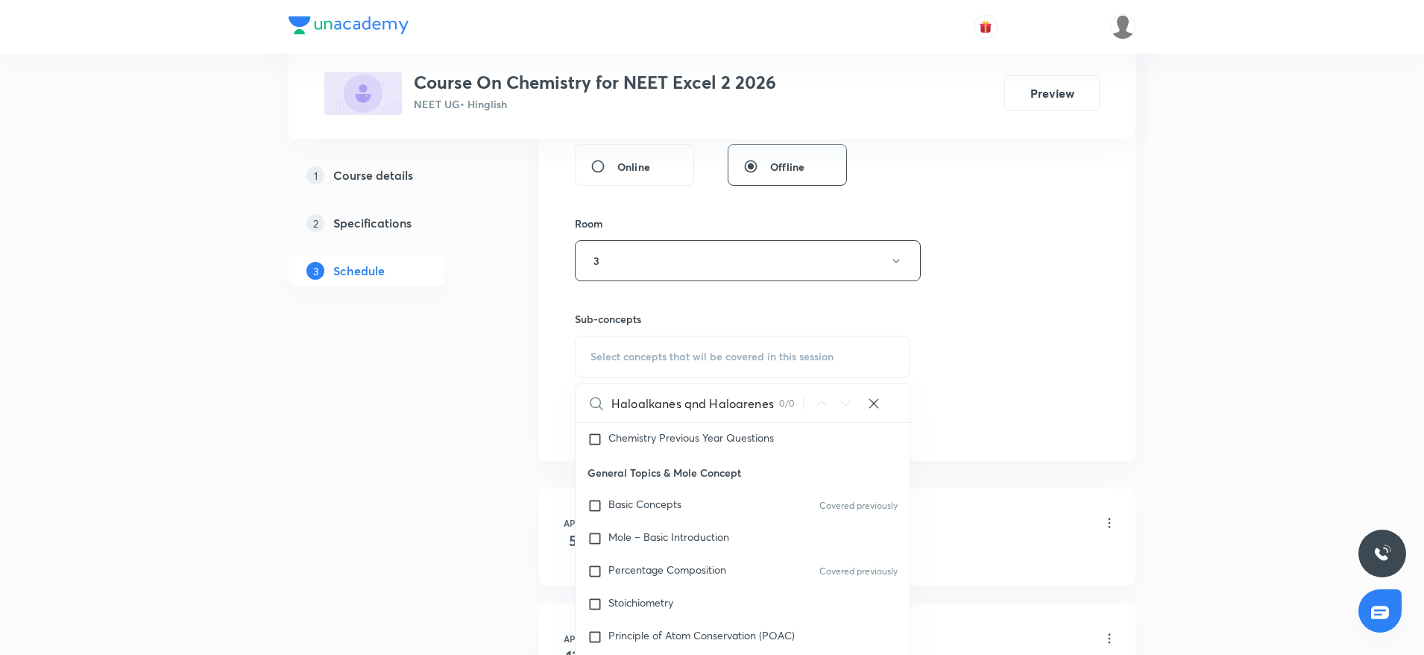
scroll to position [149, 0]
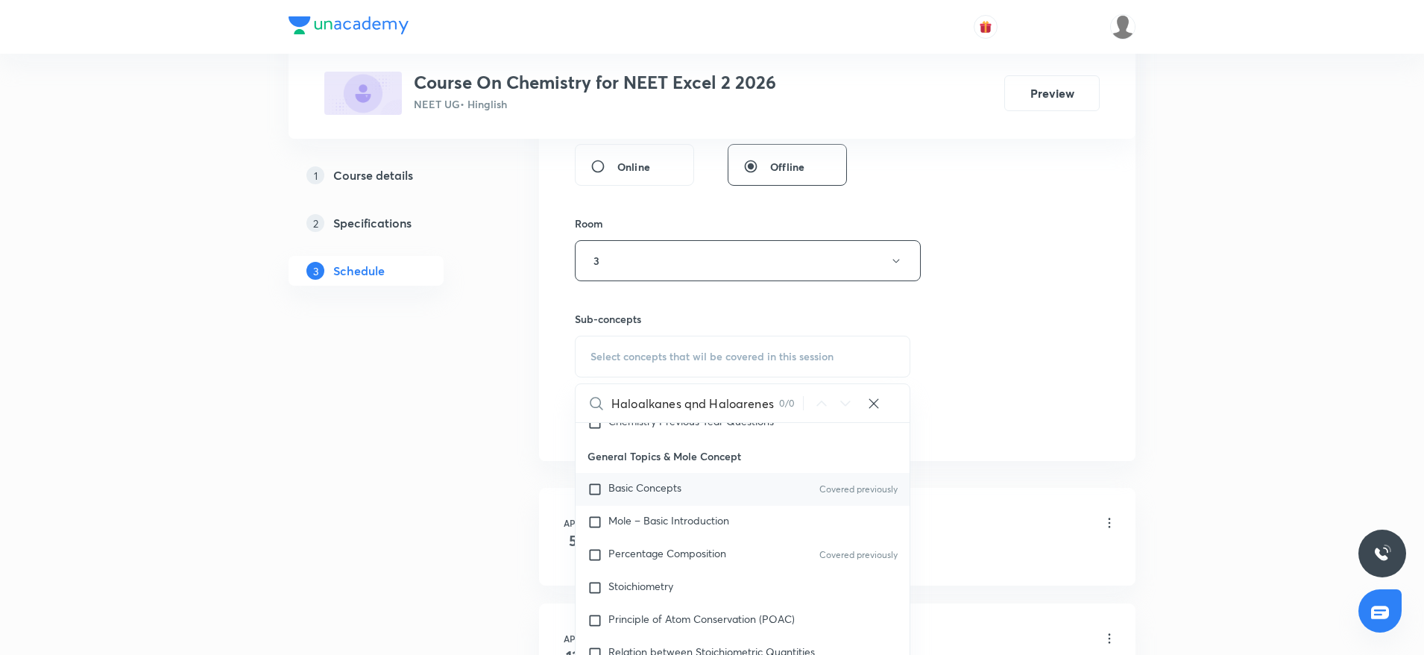
type input "Haloalkanes qnd Haloarenes"
click at [740, 494] on div "Basic Concepts Covered previously" at bounding box center [743, 489] width 334 height 33
checkbox input "true"
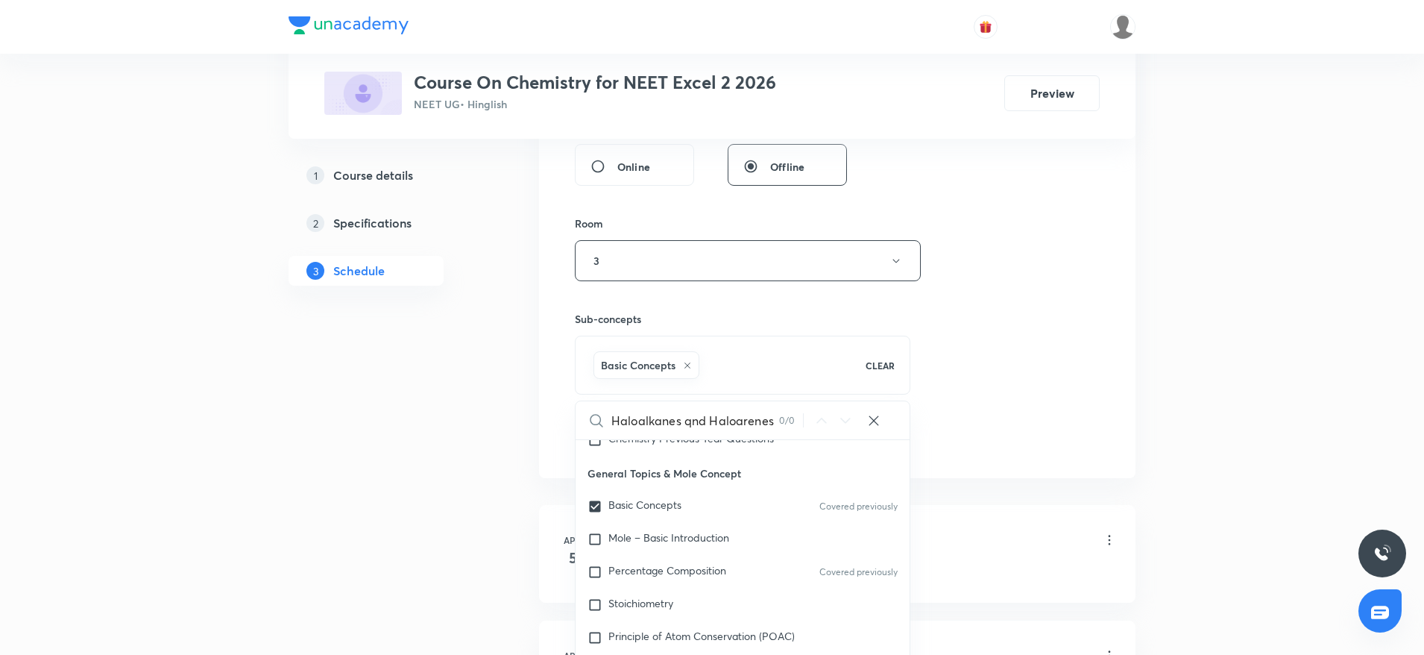
click at [1038, 305] on div "Session 41 Live class Session title 26/99 Haloalkanes qnd Haloarenes ​ Schedule…" at bounding box center [837, 95] width 525 height 717
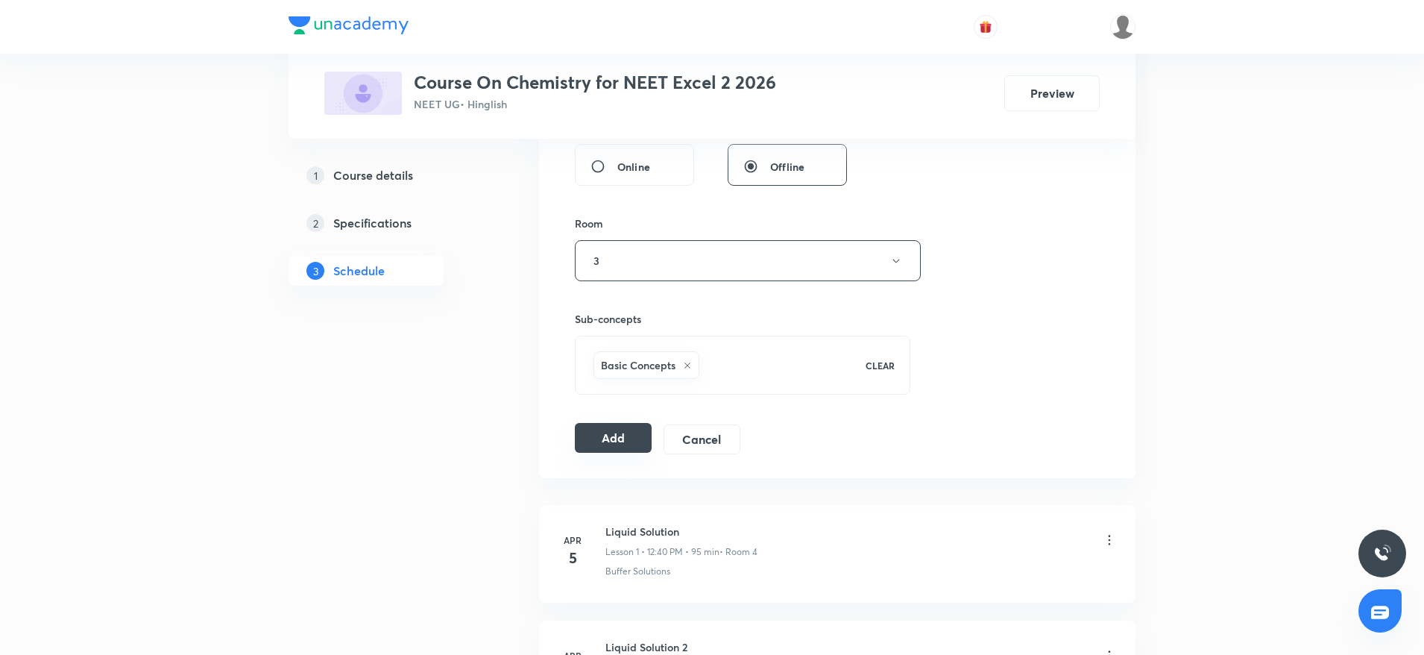
click at [616, 433] on button "Add" at bounding box center [613, 438] width 77 height 30
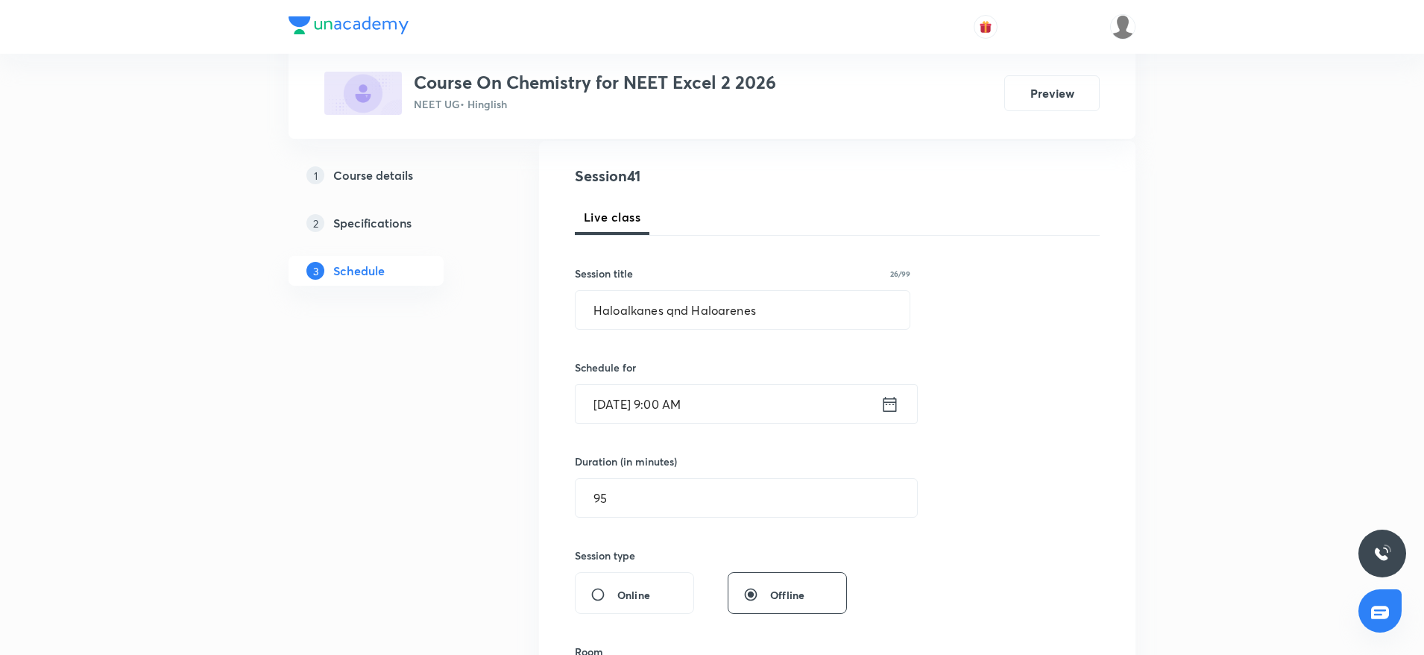
scroll to position [157, 0]
